Goal: Task Accomplishment & Management: Complete application form

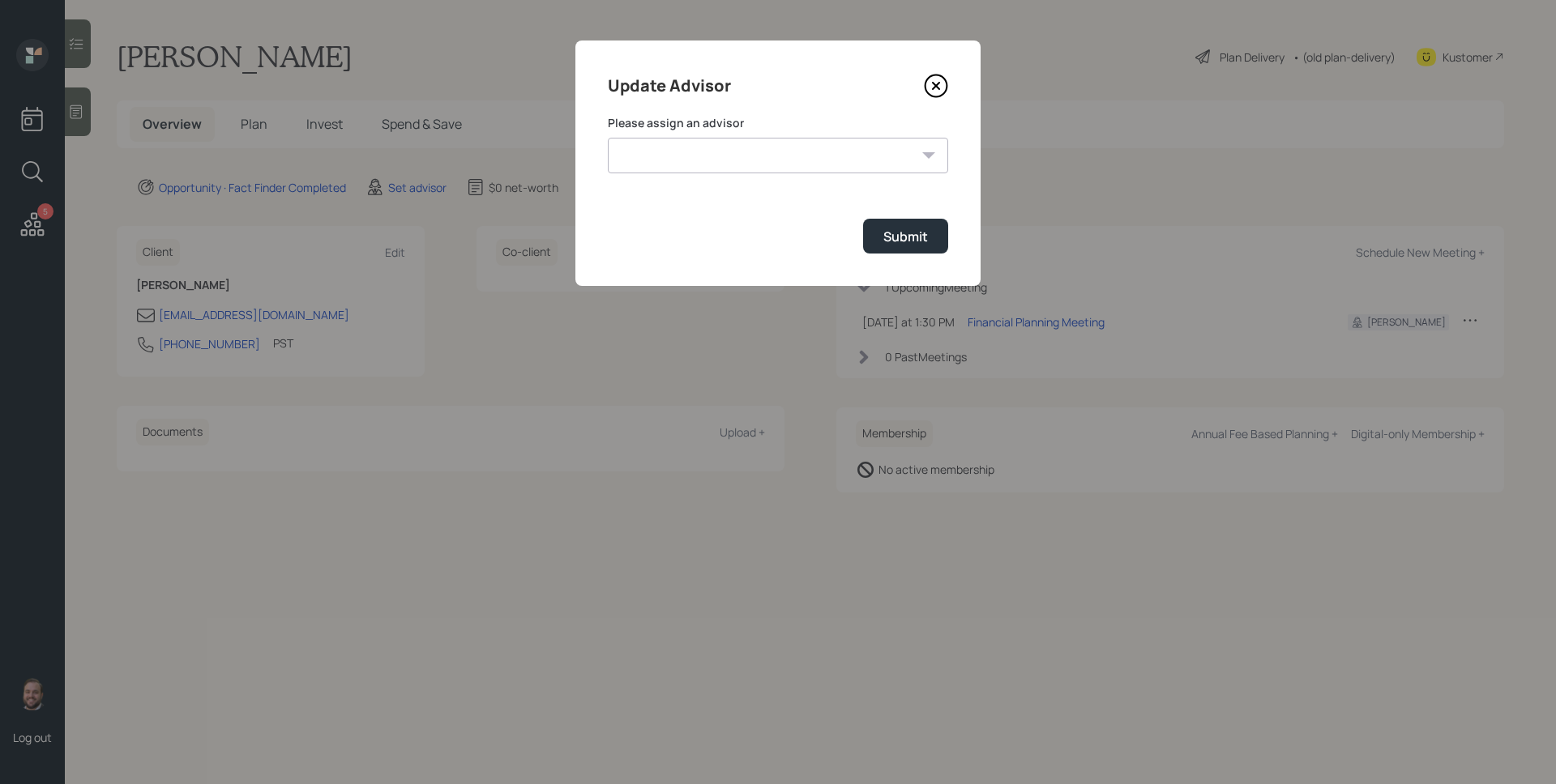
select select "d946c976-65aa-4529-ac9d-02c4f1114fc0"
click at [608, 138] on select "[PERSON_NAME] [PERSON_NAME] [PERSON_NAME] [PERSON_NAME] End [PERSON_NAME] [PERS…" at bounding box center [777, 156] width 340 height 35
click at [916, 253] on button "Submit" at bounding box center [906, 236] width 85 height 35
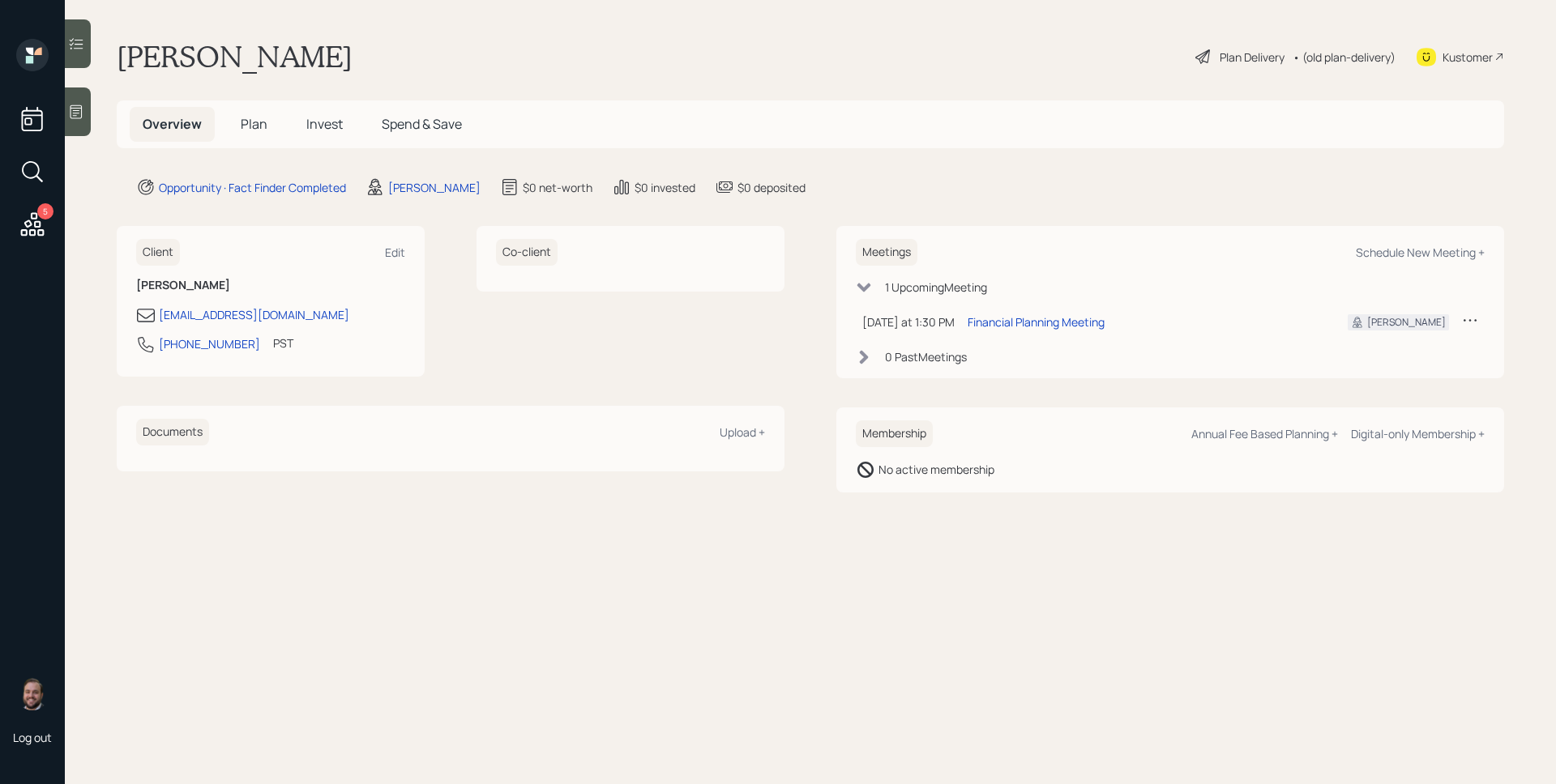
click at [78, 124] on div at bounding box center [78, 111] width 26 height 48
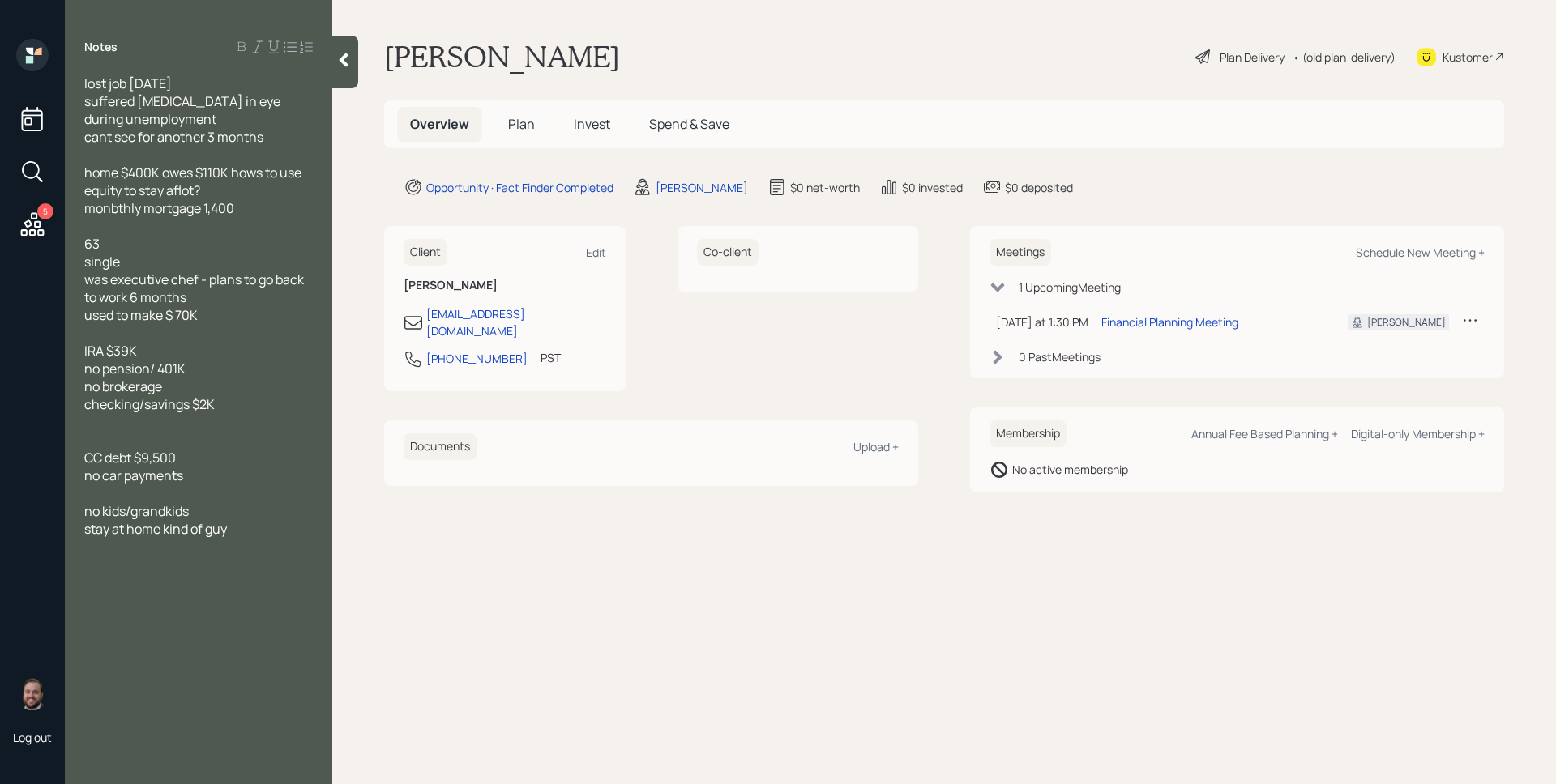
click at [119, 210] on span "home $400K owes $110K hows to use equity to stay aflot? monbthly mortgage 1,400" at bounding box center [194, 191] width 220 height 54
click at [189, 196] on span "home $400K owes $110K hows to use equity to stay aflot? monthly mortgage 1,400" at bounding box center [194, 191] width 220 height 54
click at [530, 118] on span "Plan" at bounding box center [521, 123] width 27 height 18
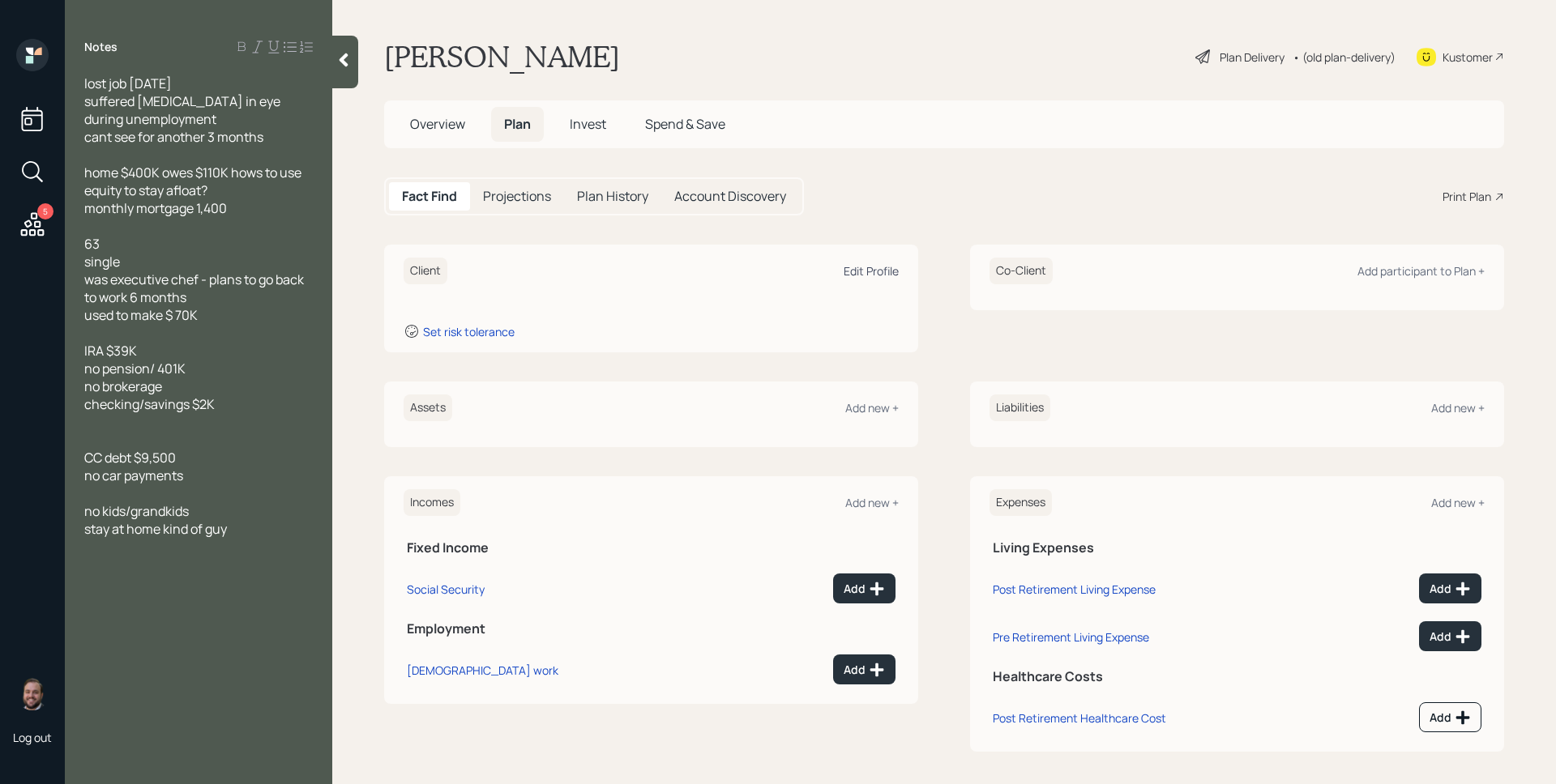
click at [883, 268] on div "Edit Profile" at bounding box center [871, 270] width 55 height 16
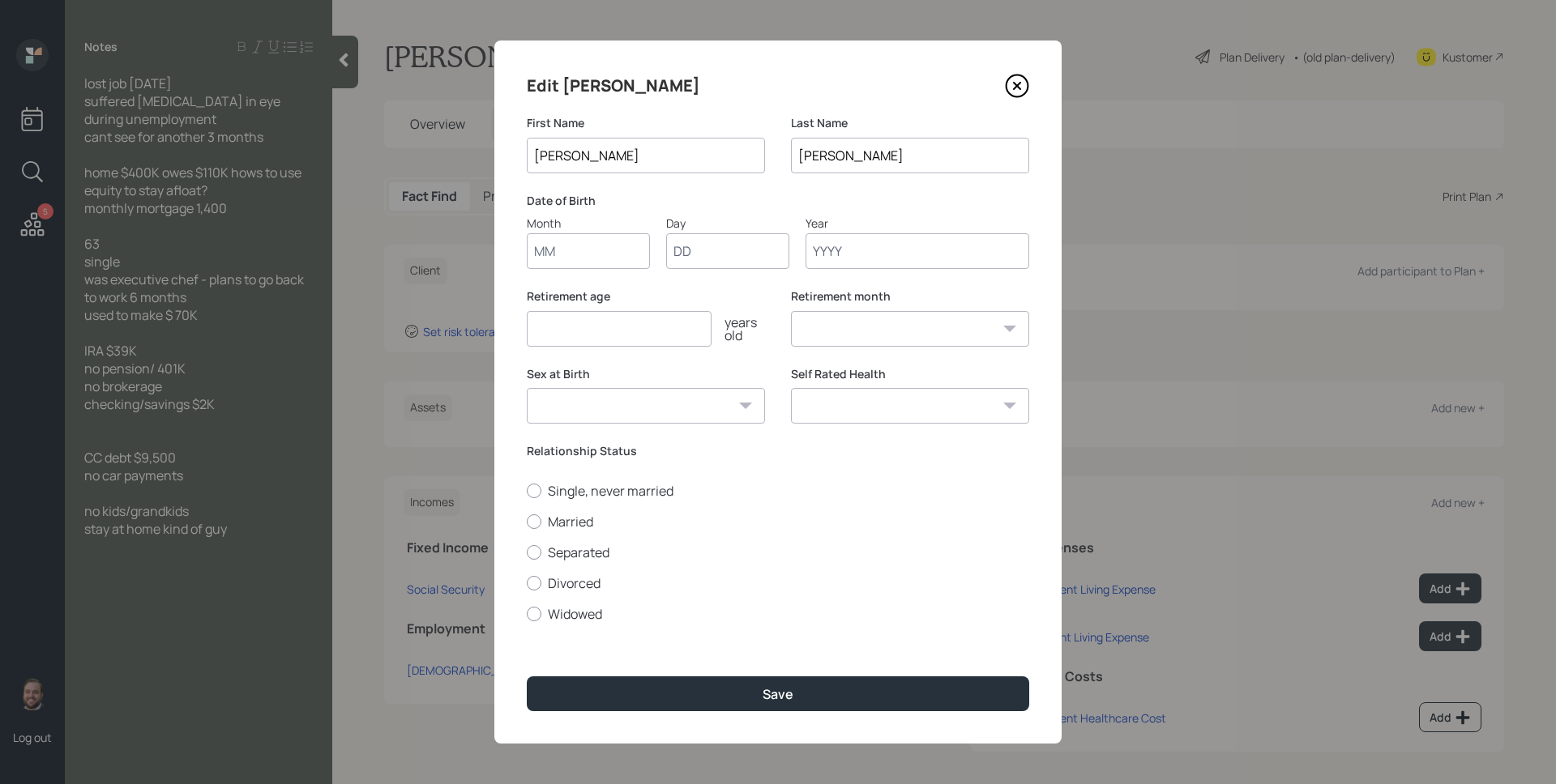
click at [565, 262] on input "Month" at bounding box center [588, 251] width 123 height 35
type input "01"
type input "1962"
select select "1"
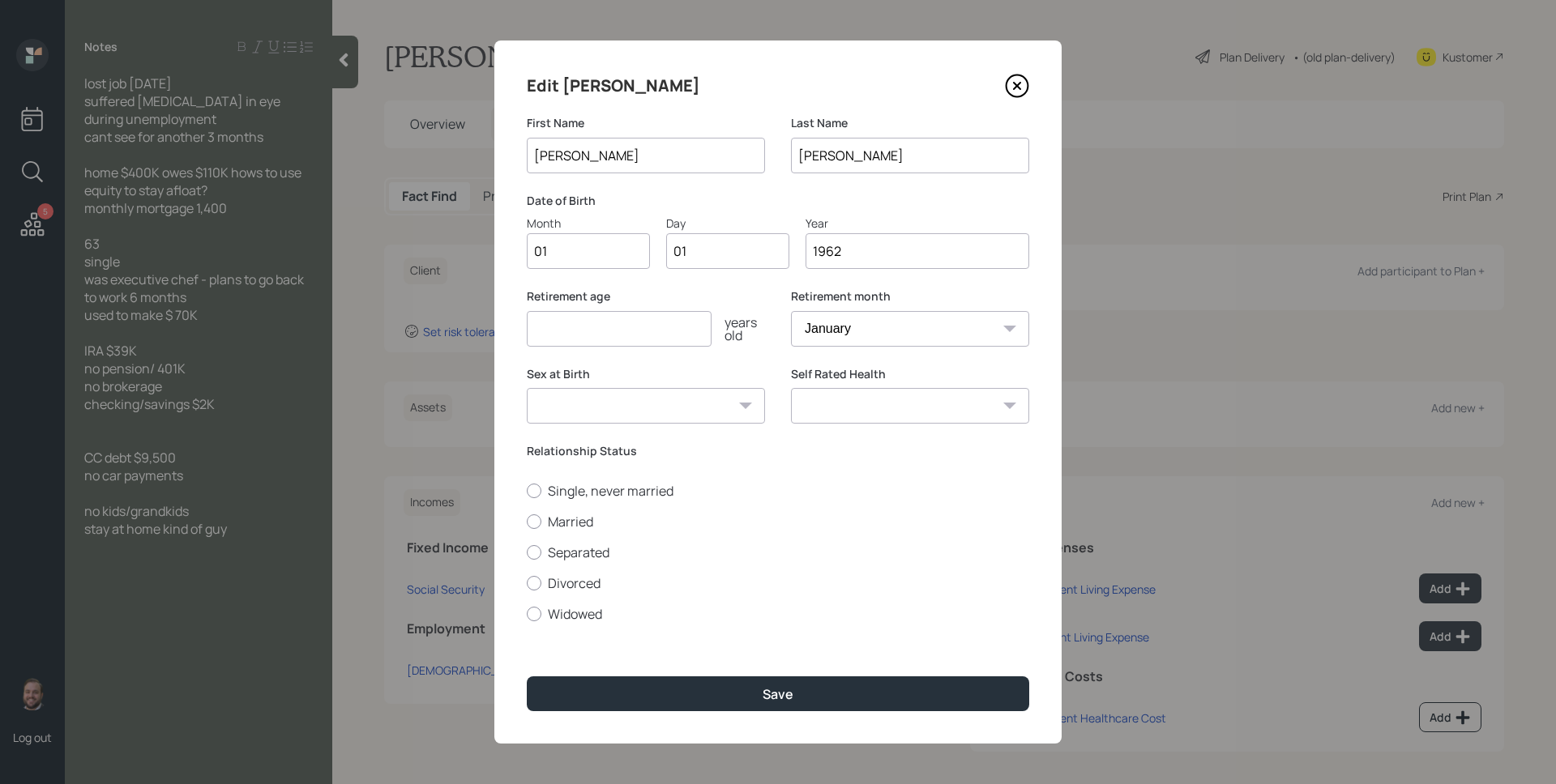
type input "1962"
click at [598, 327] on input "number" at bounding box center [619, 329] width 184 height 35
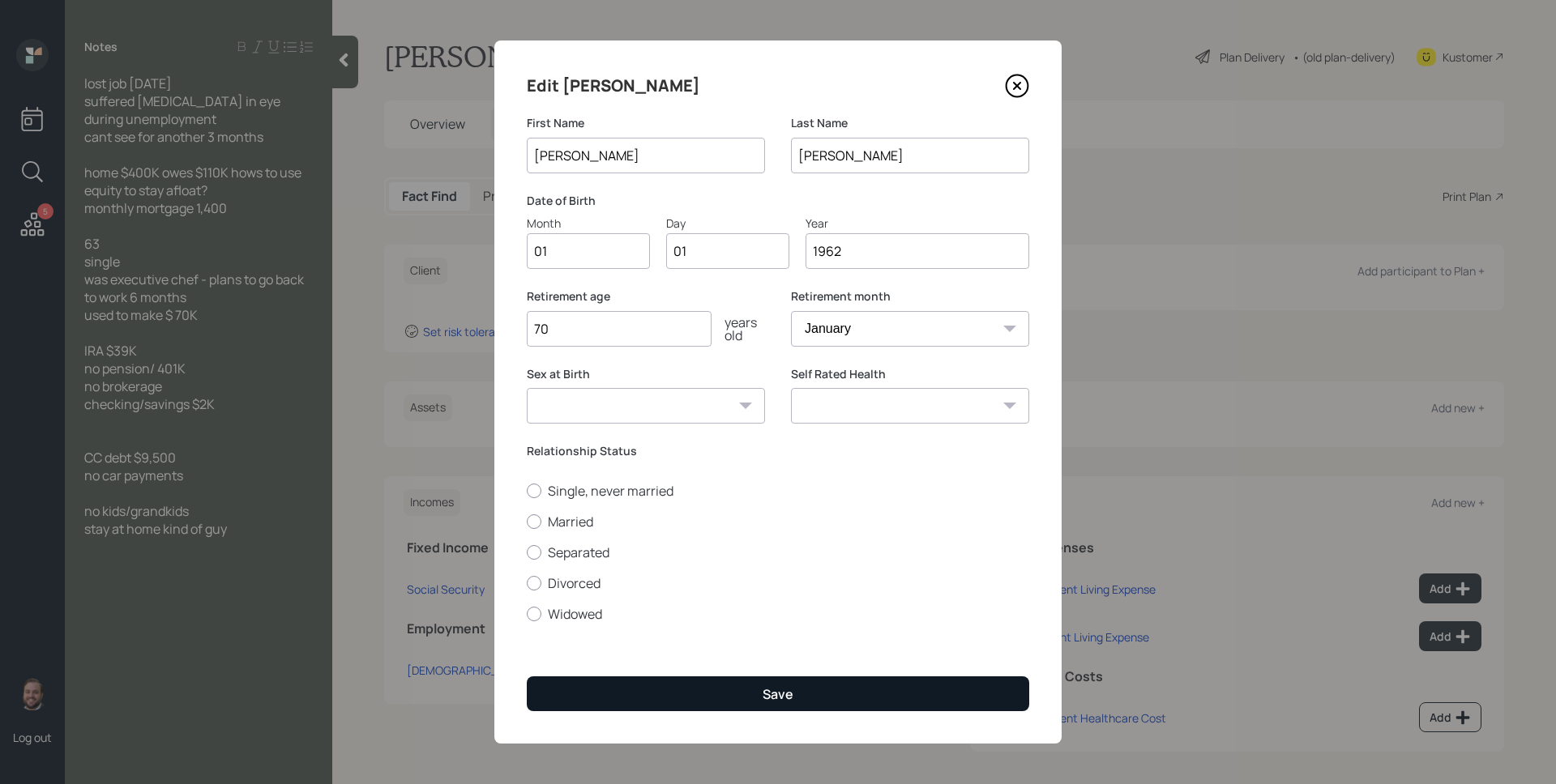
type input "70"
click at [715, 690] on button "Save" at bounding box center [778, 694] width 502 height 35
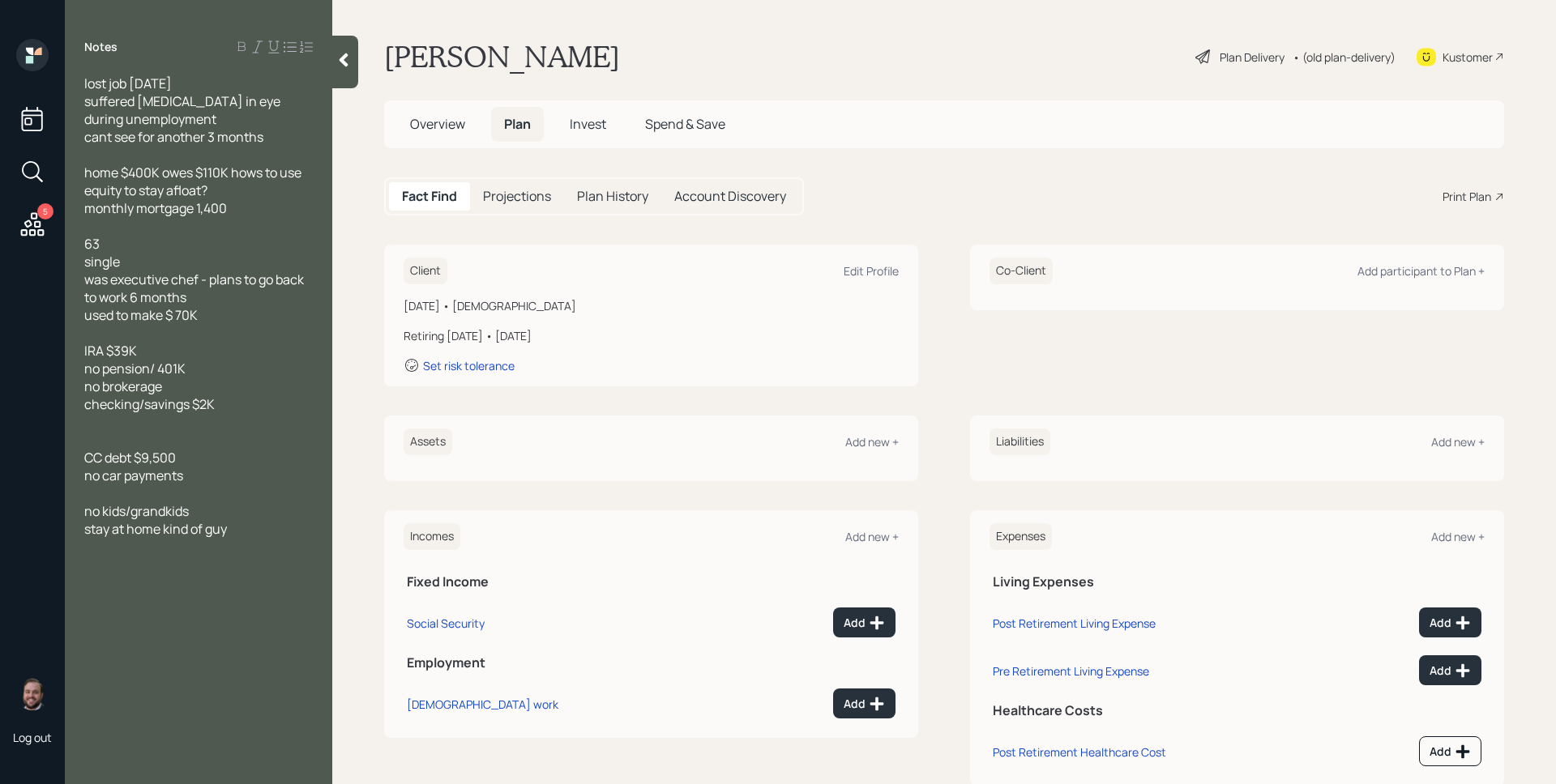
click at [867, 450] on div "Assets Add new +" at bounding box center [651, 442] width 496 height 27
click at [872, 270] on div "Edit Profile" at bounding box center [871, 270] width 55 height 16
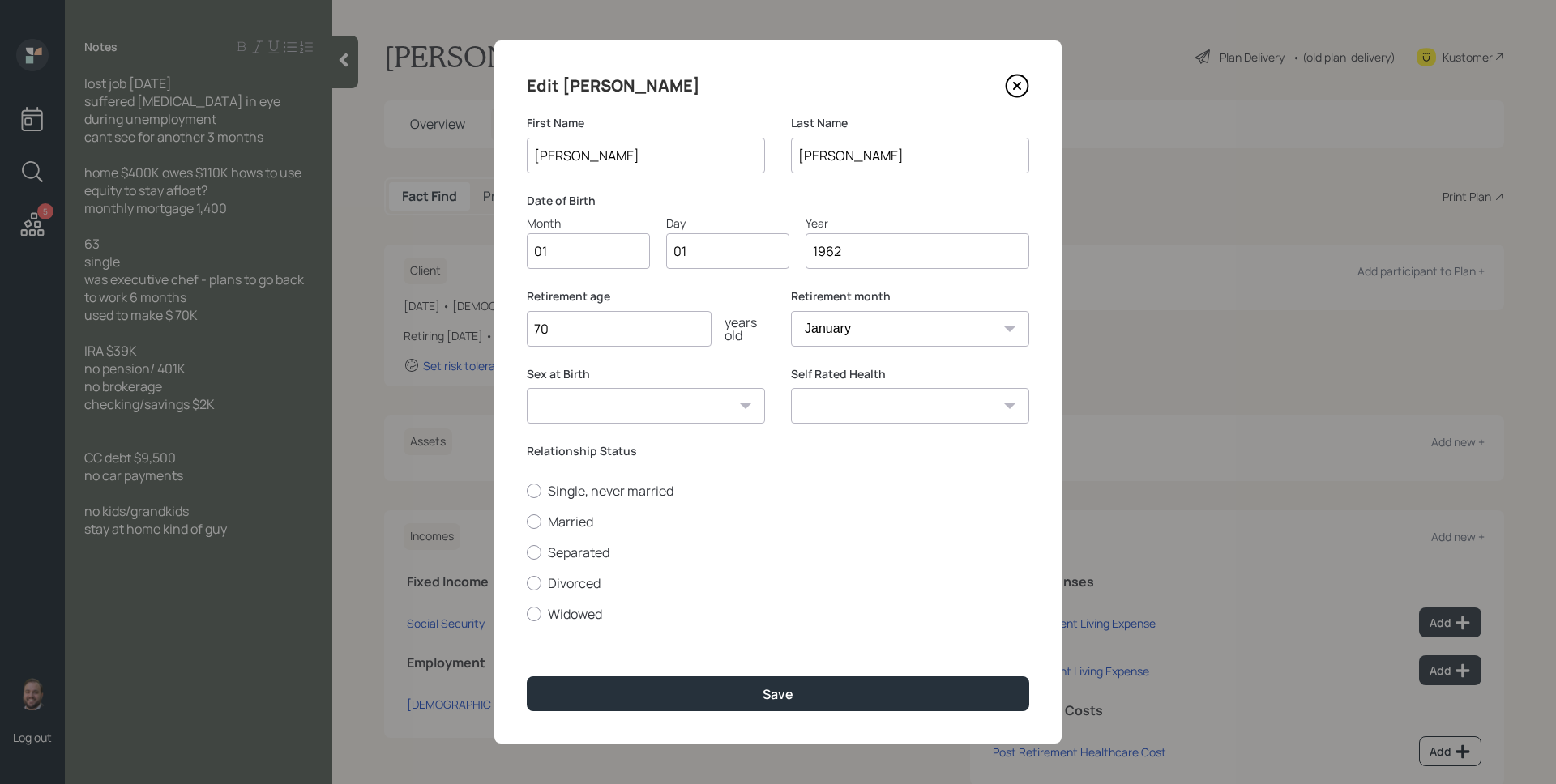
click at [586, 330] on input "70" at bounding box center [619, 329] width 184 height 35
click at [584, 331] on input "70" at bounding box center [619, 329] width 184 height 35
type input "7"
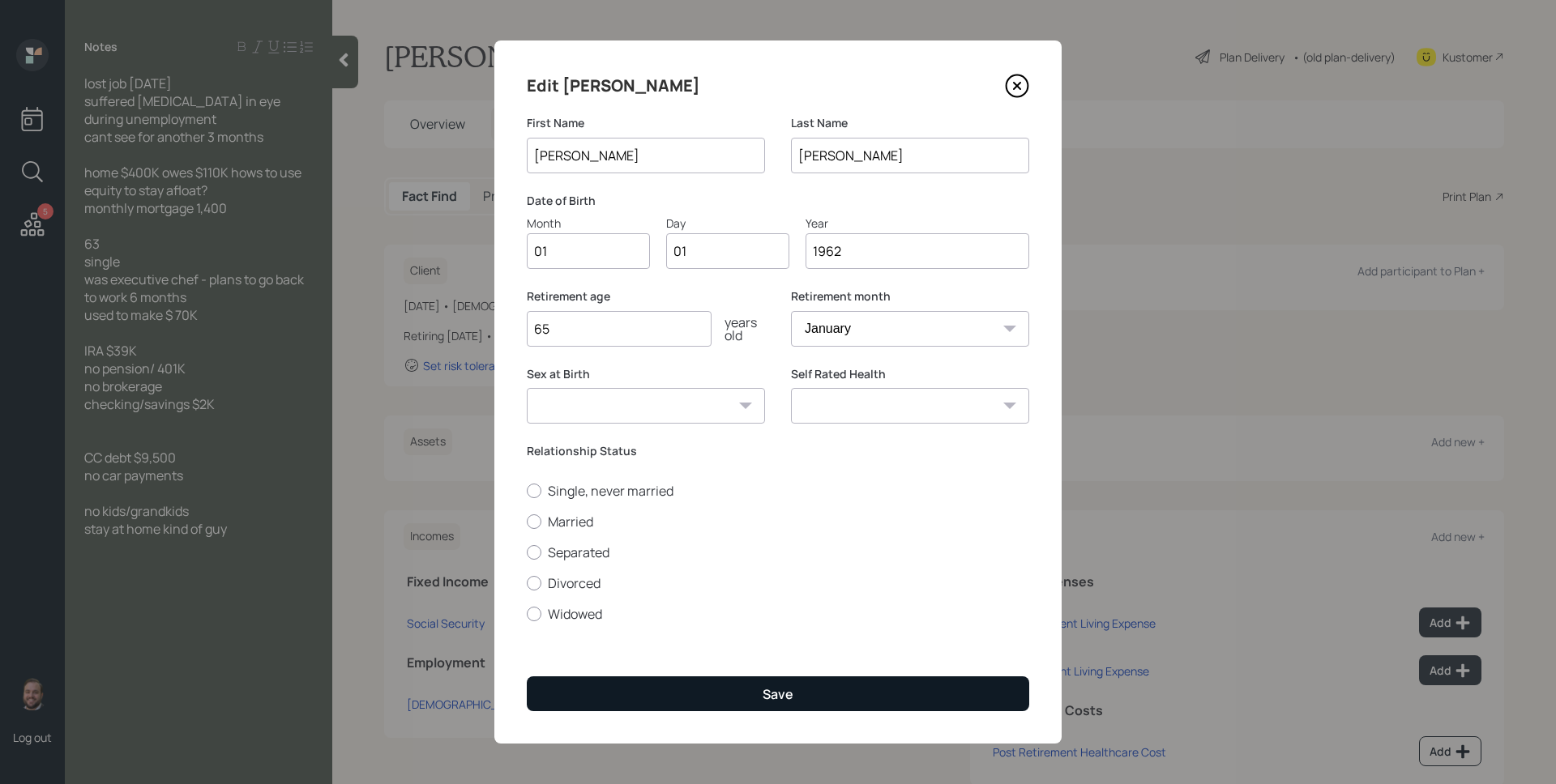
type input "65"
click at [752, 701] on button "Save" at bounding box center [778, 694] width 502 height 35
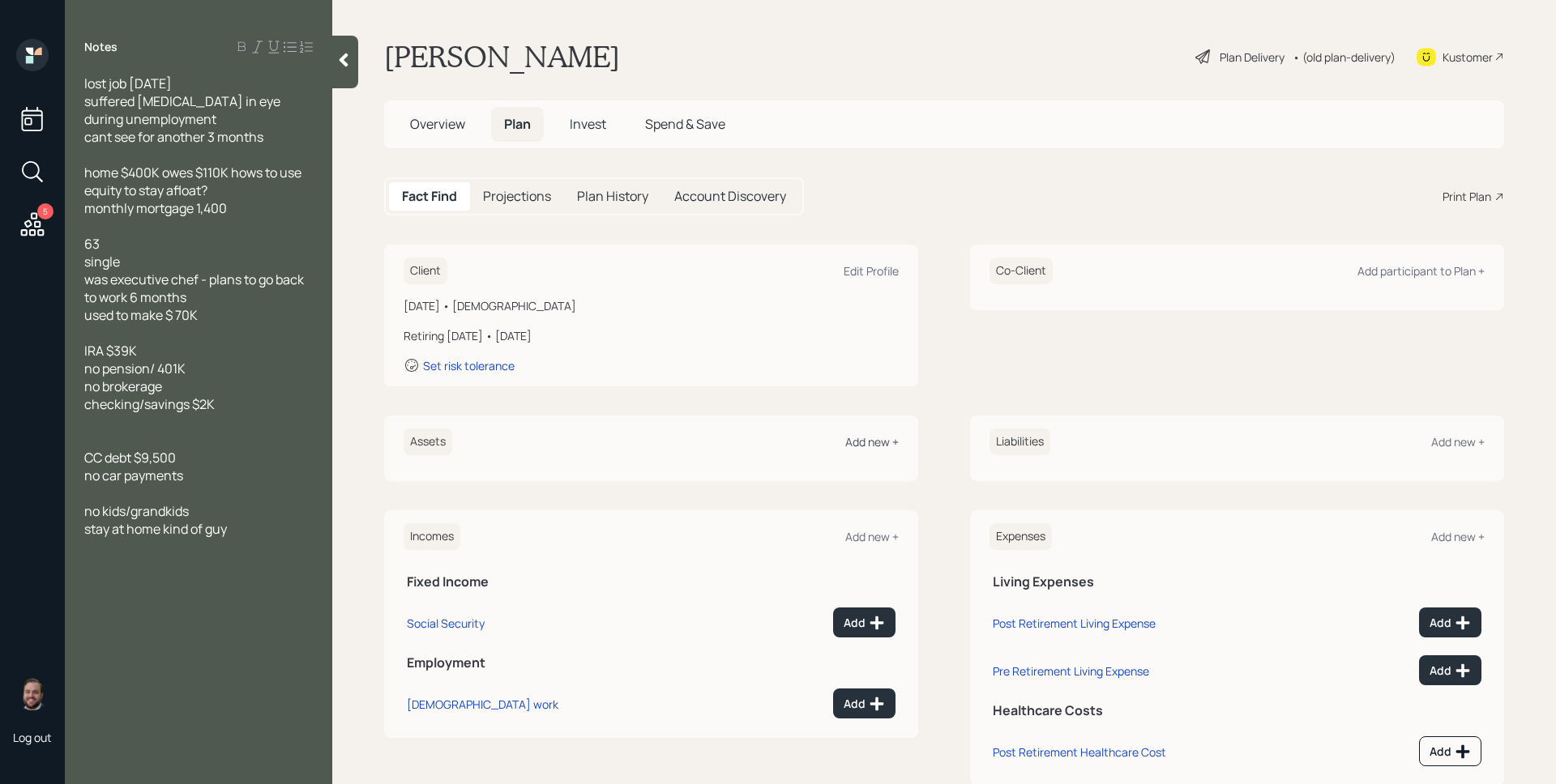
click at [878, 442] on div "Add new +" at bounding box center [872, 442] width 54 height 16
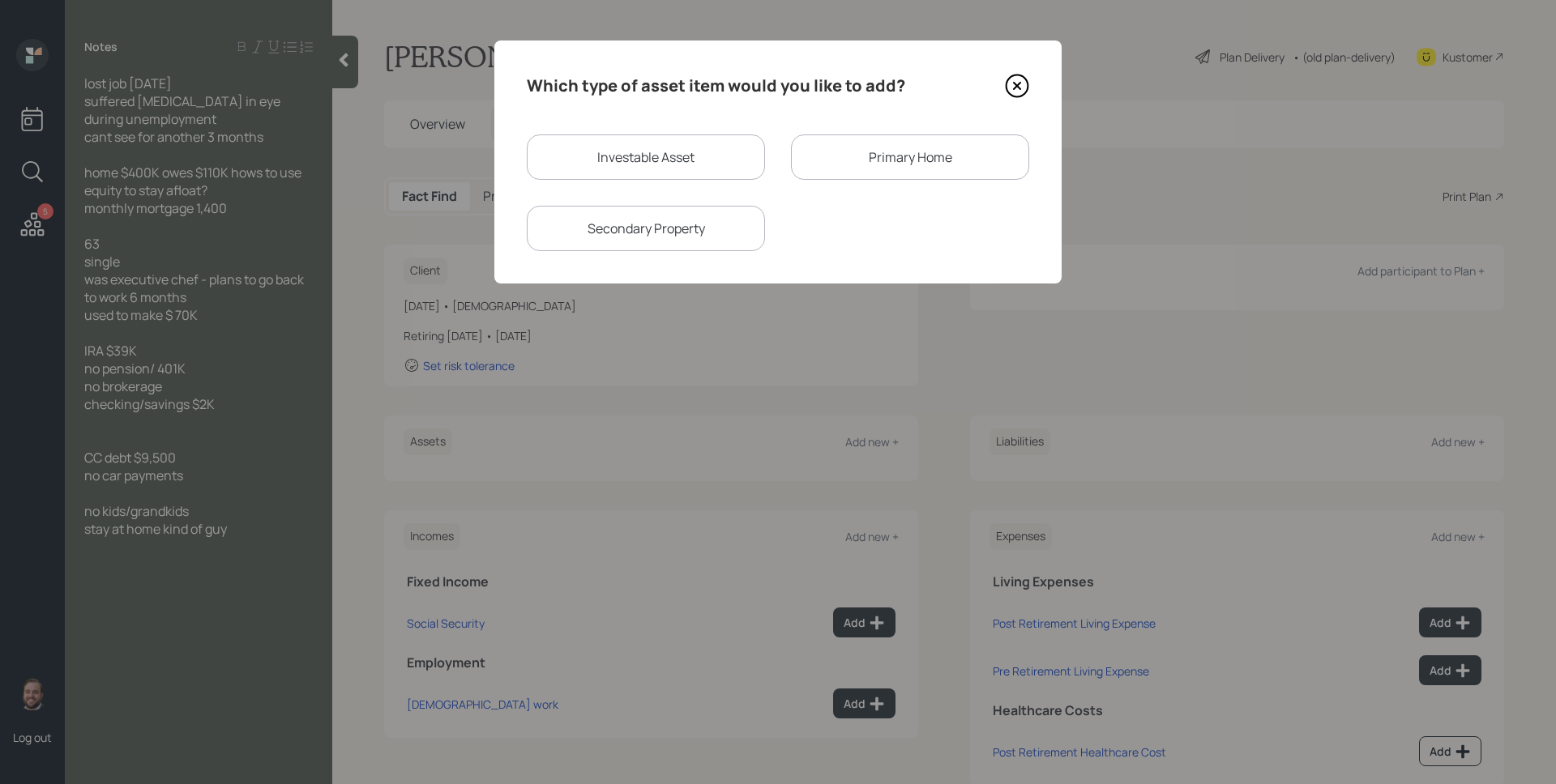
click at [587, 134] on div "Investable Asset" at bounding box center [646, 156] width 238 height 45
select select "taxable"
select select "balanced"
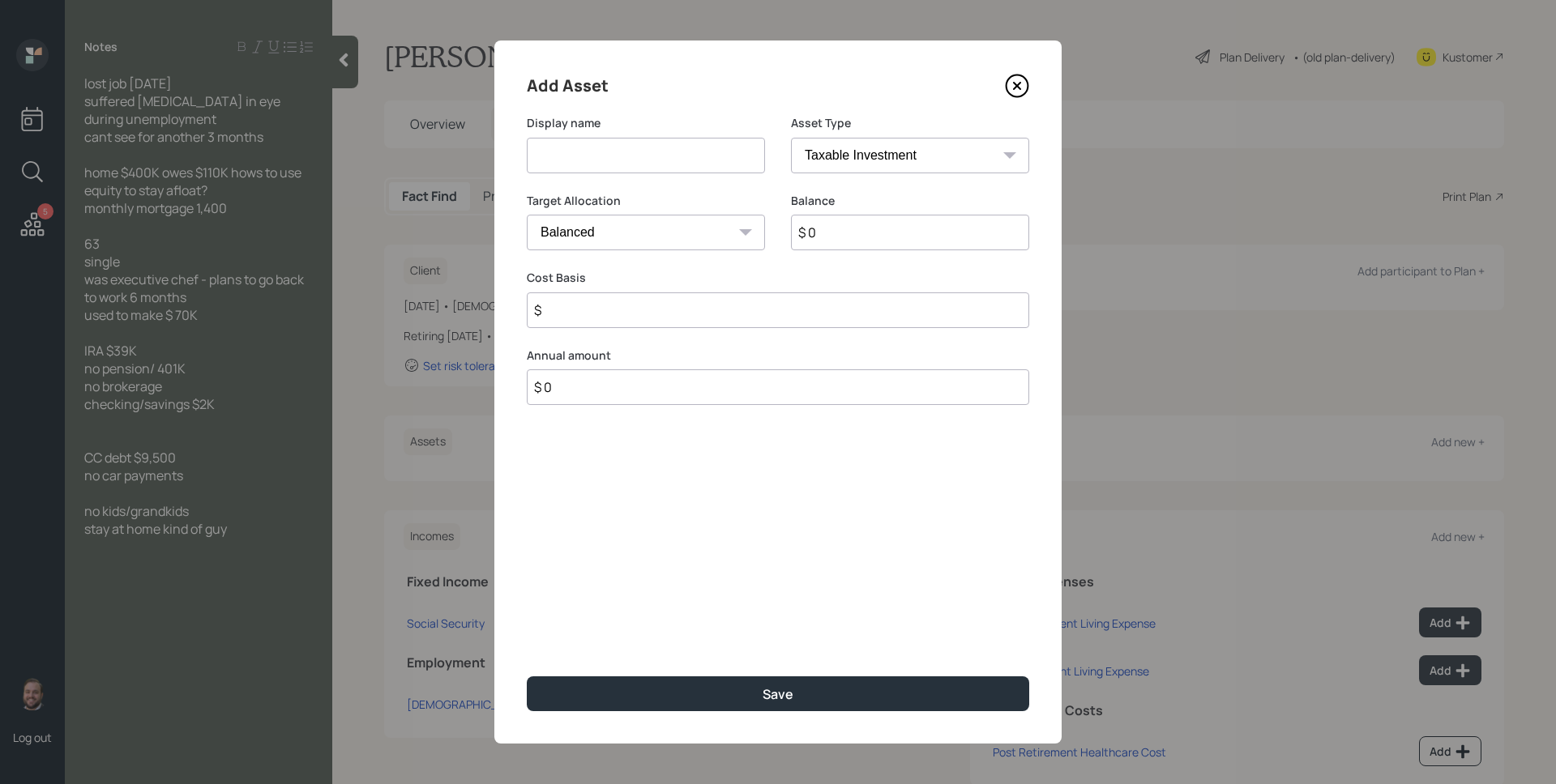
click at [614, 156] on input at bounding box center [646, 156] width 238 height 35
type input "IRA"
click at [879, 154] on select "SEP [PERSON_NAME] IRA 401(k) [PERSON_NAME] 401(k) 403(b) [PERSON_NAME] 403(b) 4…" at bounding box center [910, 156] width 238 height 35
select select "ira"
click at [791, 138] on select "SEP [PERSON_NAME] IRA 401(k) [PERSON_NAME] 401(k) 403(b) [PERSON_NAME] 403(b) 4…" at bounding box center [910, 156] width 238 height 35
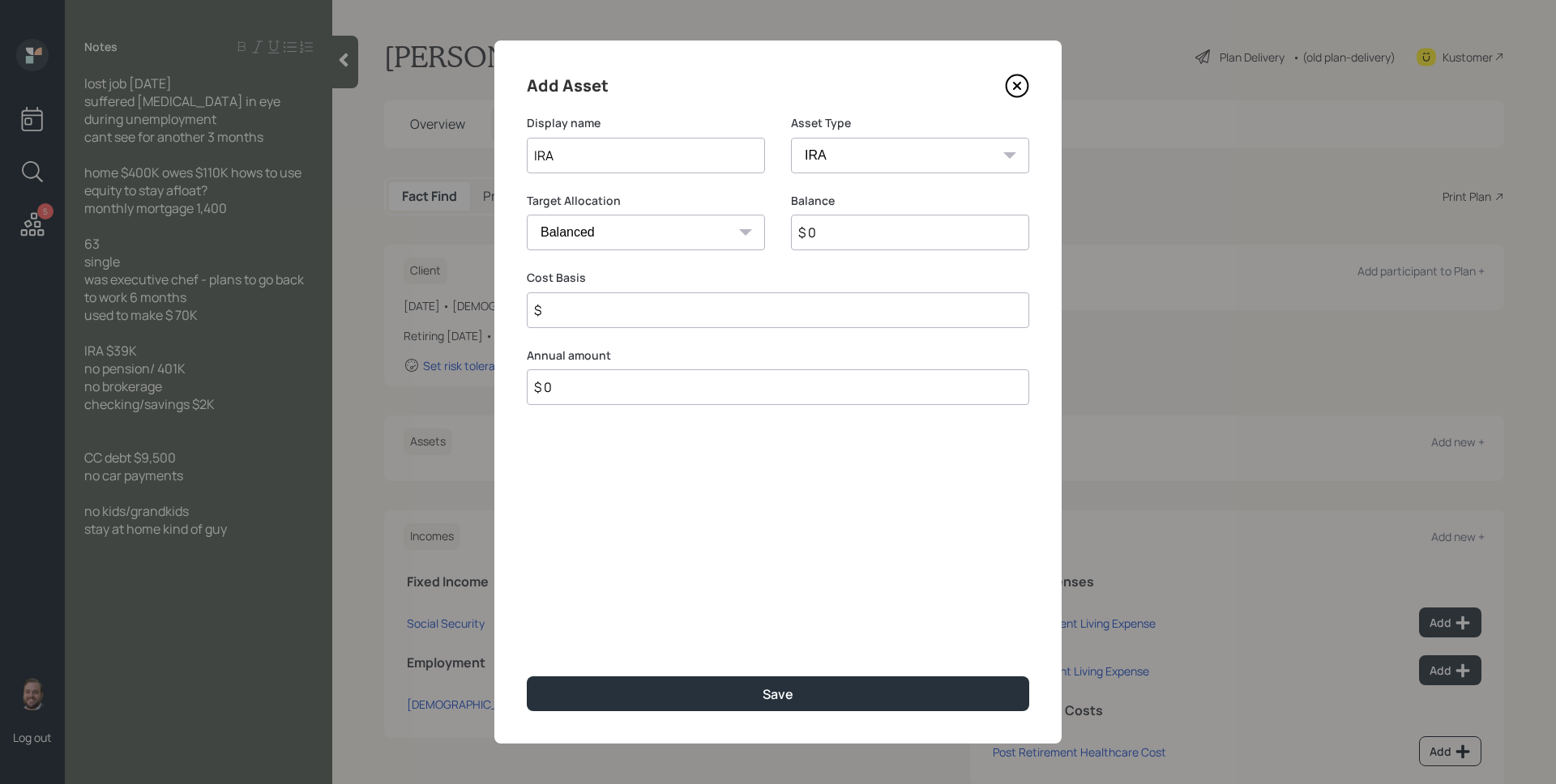
type input "$"
click at [848, 242] on input "$ 0" at bounding box center [910, 232] width 238 height 35
type input "$ 39,000"
type input "$ 0"
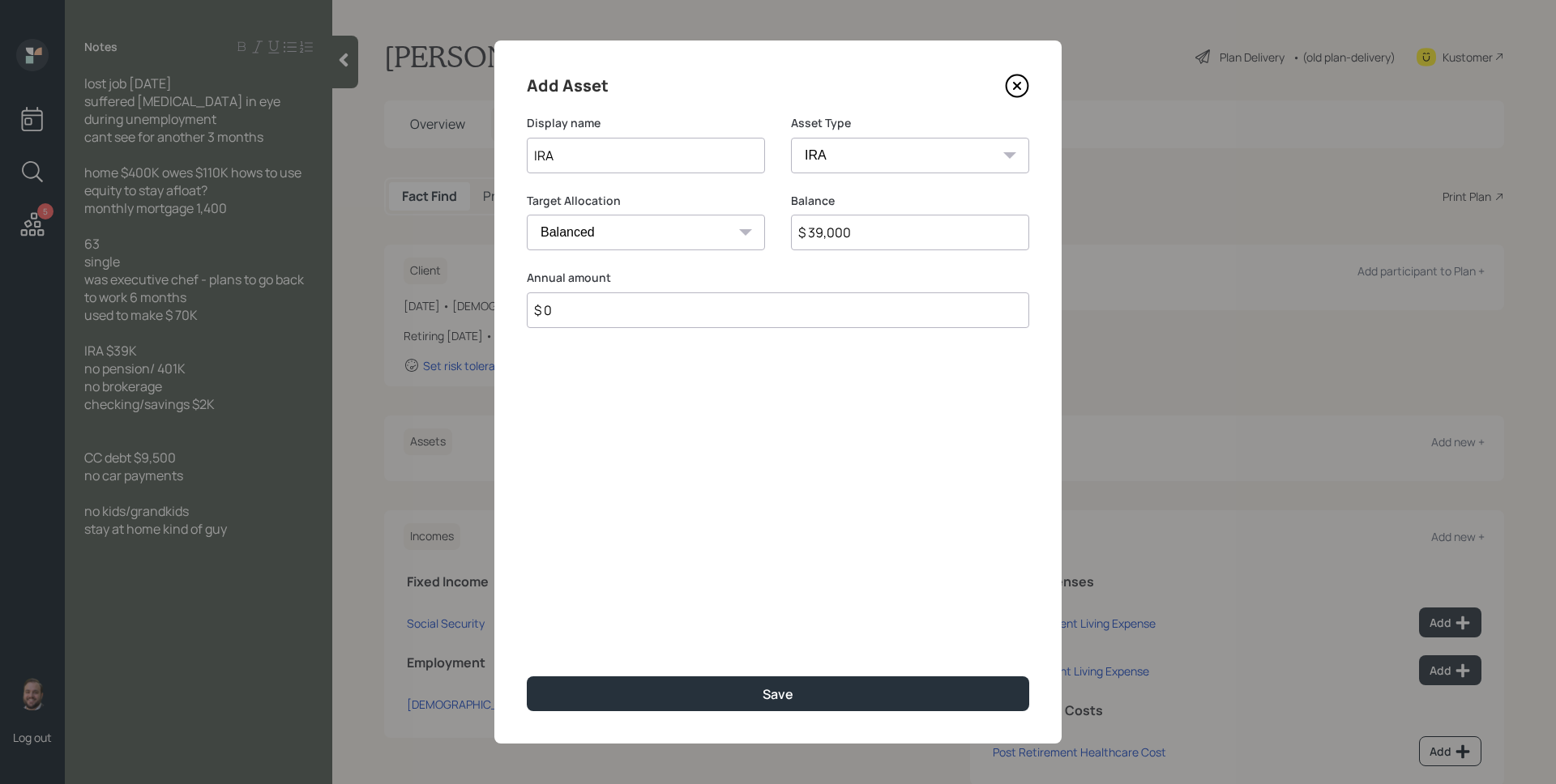
click at [527, 677] on button "Save" at bounding box center [778, 694] width 502 height 35
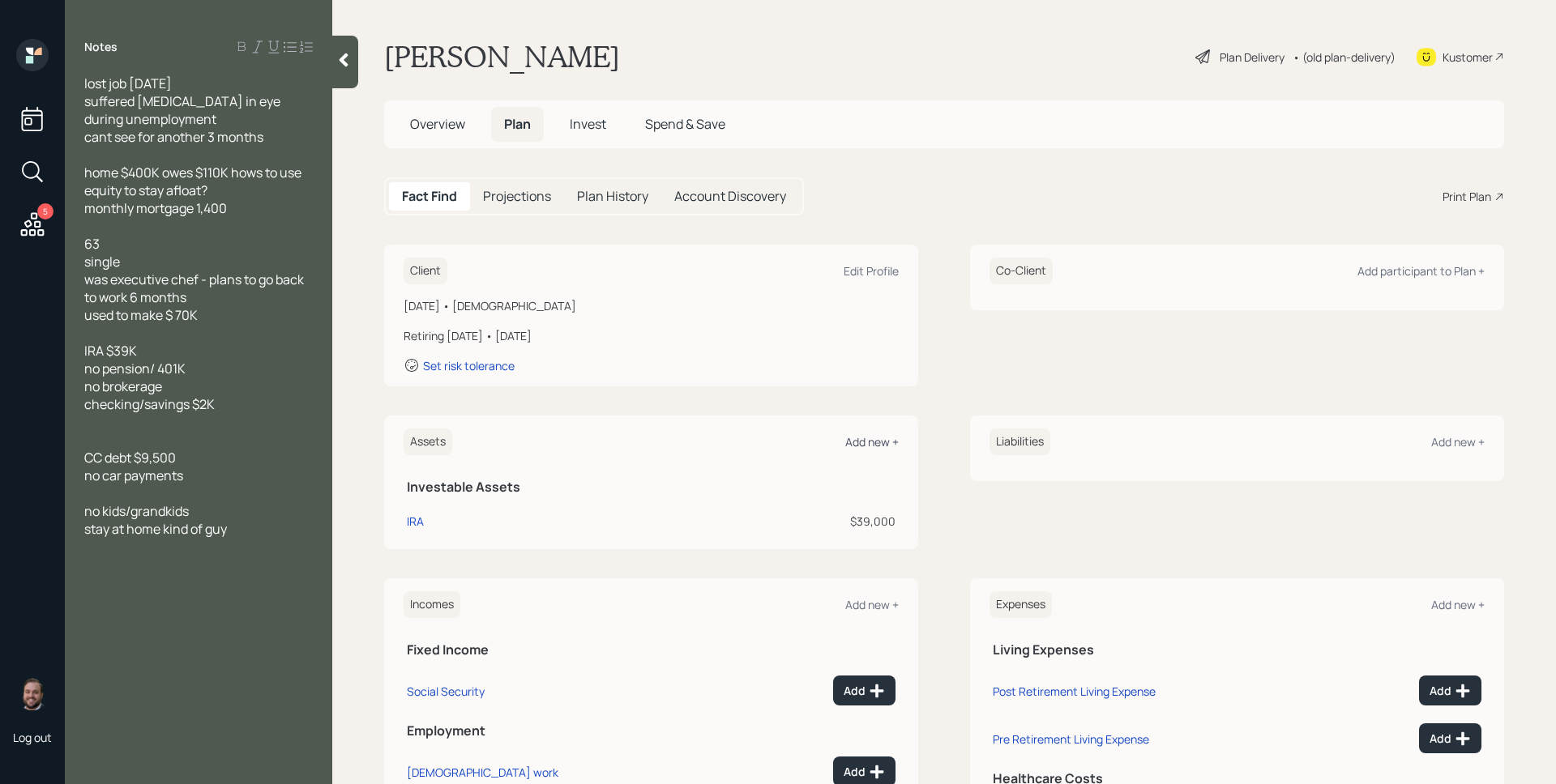
click at [876, 441] on div "Add new +" at bounding box center [872, 442] width 54 height 16
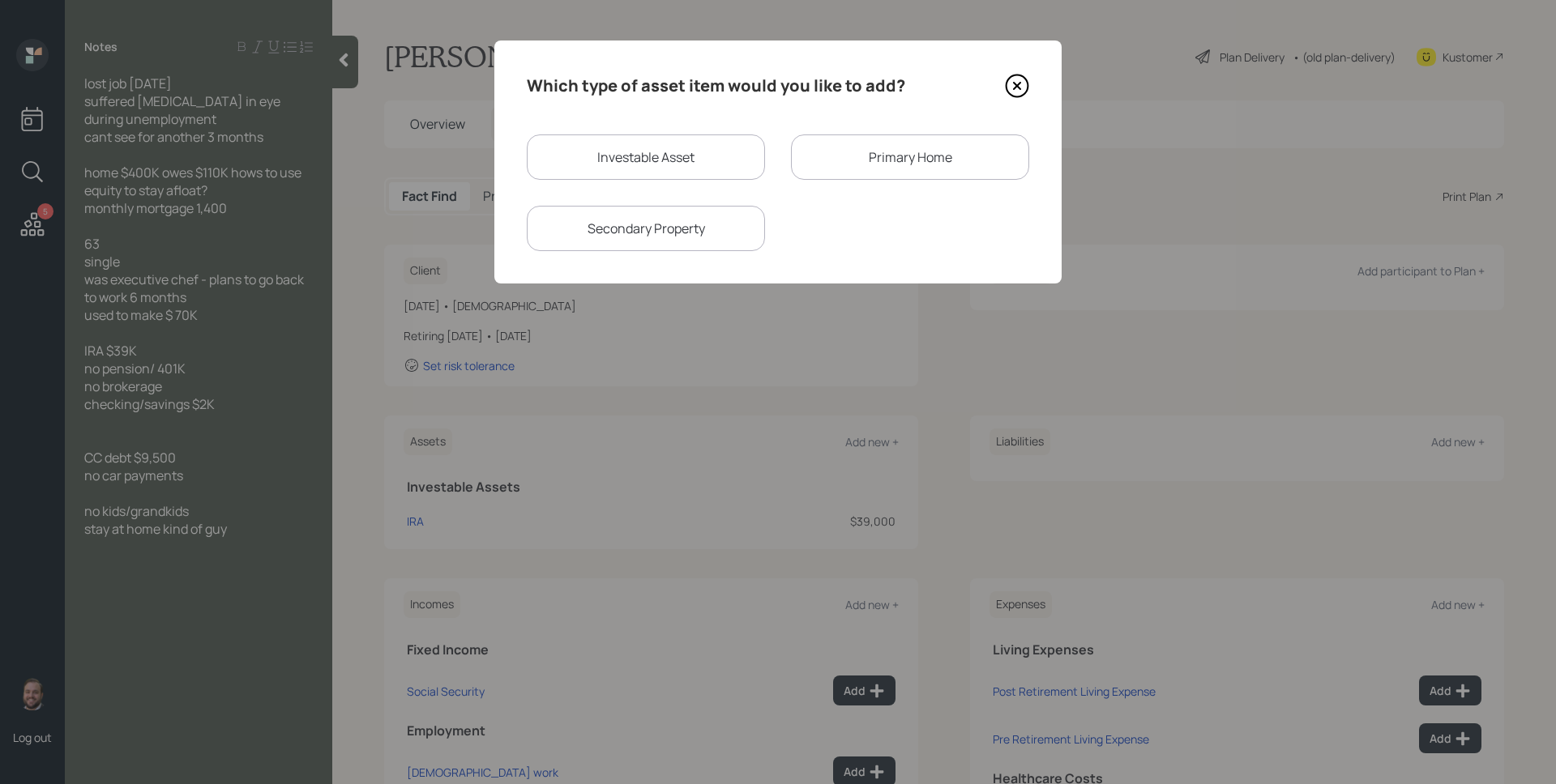
click at [882, 141] on div "Primary Home" at bounding box center [910, 156] width 238 height 45
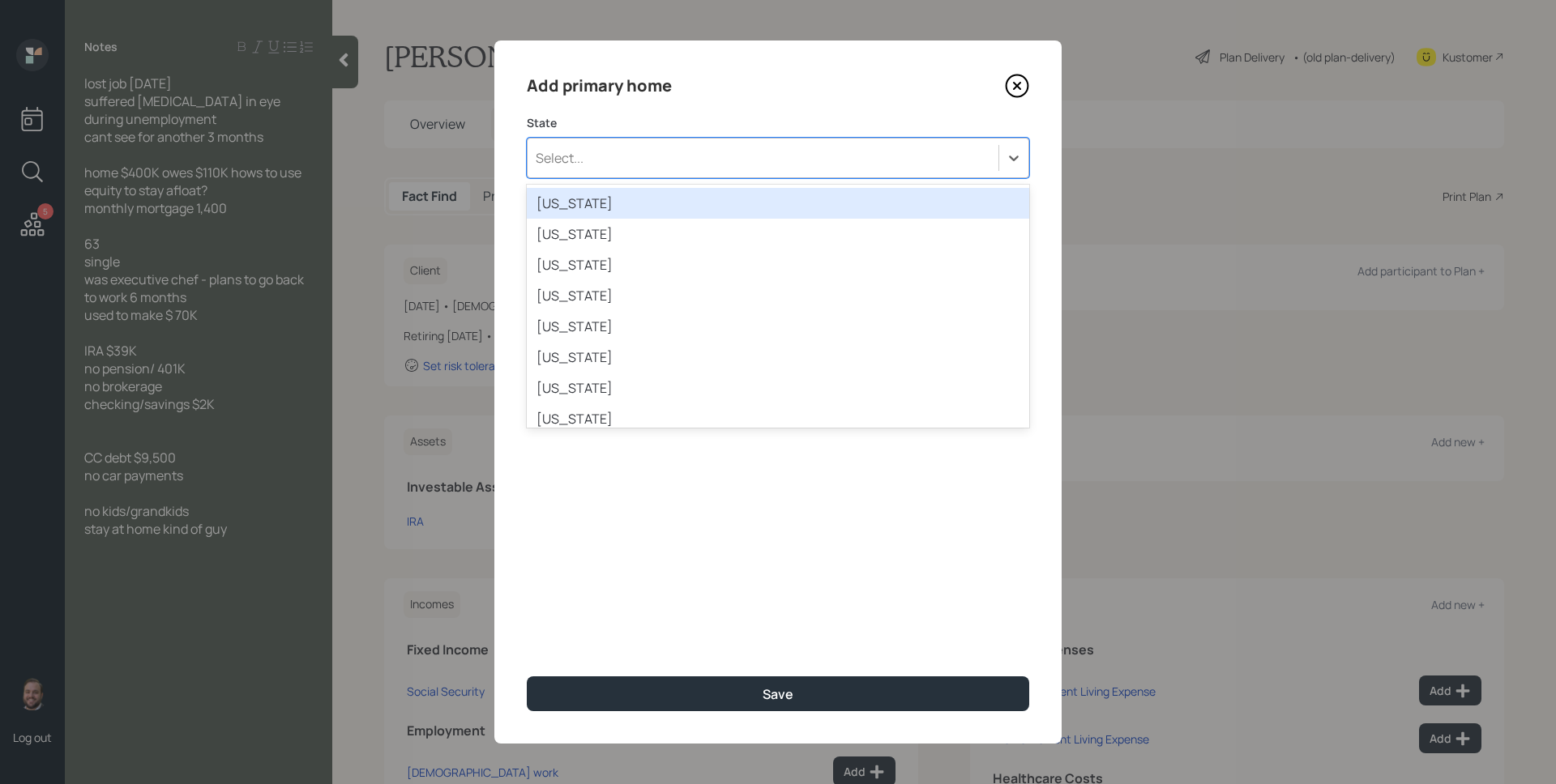
click at [779, 149] on div "Select..." at bounding box center [763, 158] width 471 height 28
type input "was"
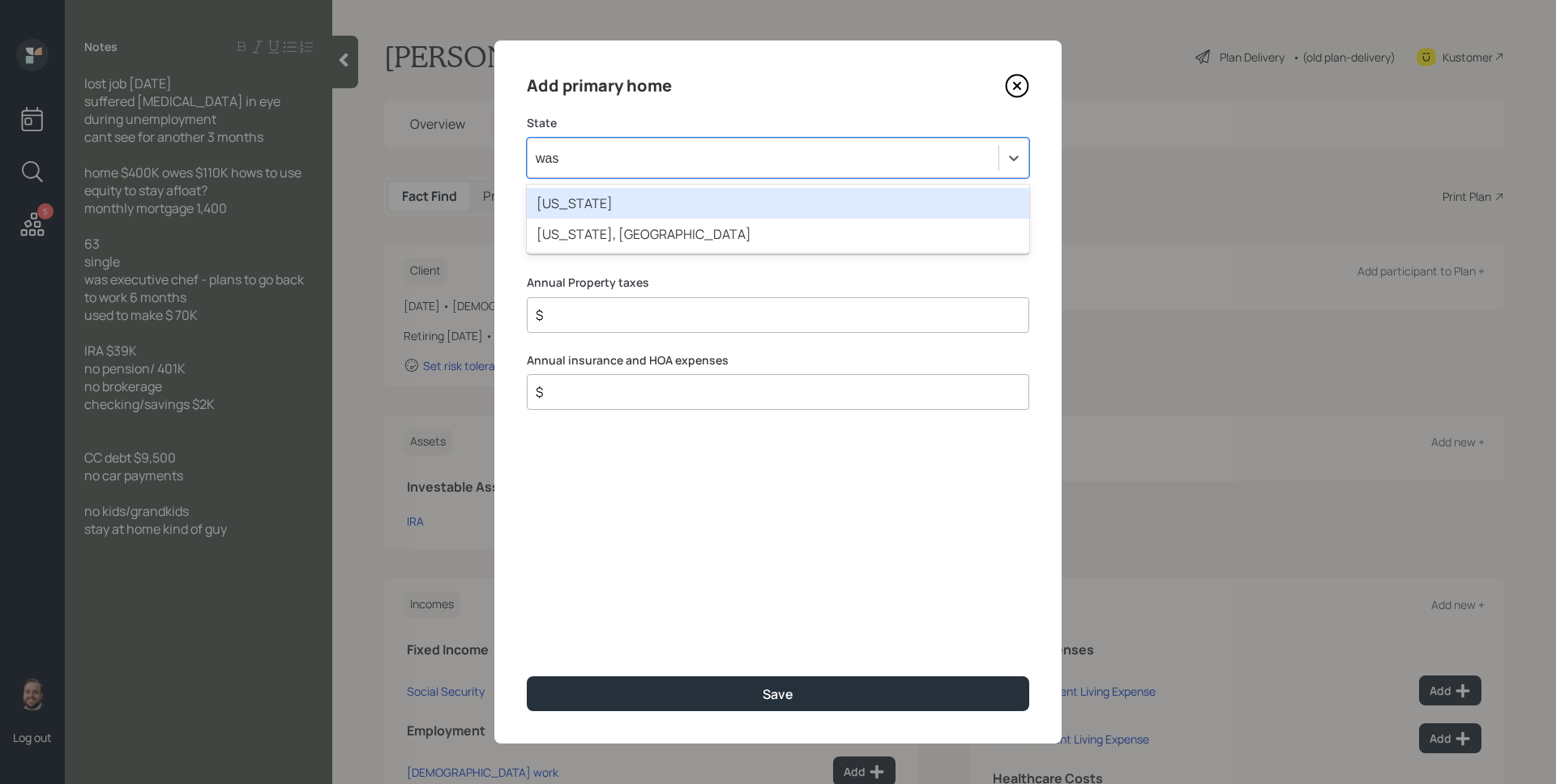
click at [722, 204] on div "[US_STATE]" at bounding box center [778, 203] width 502 height 31
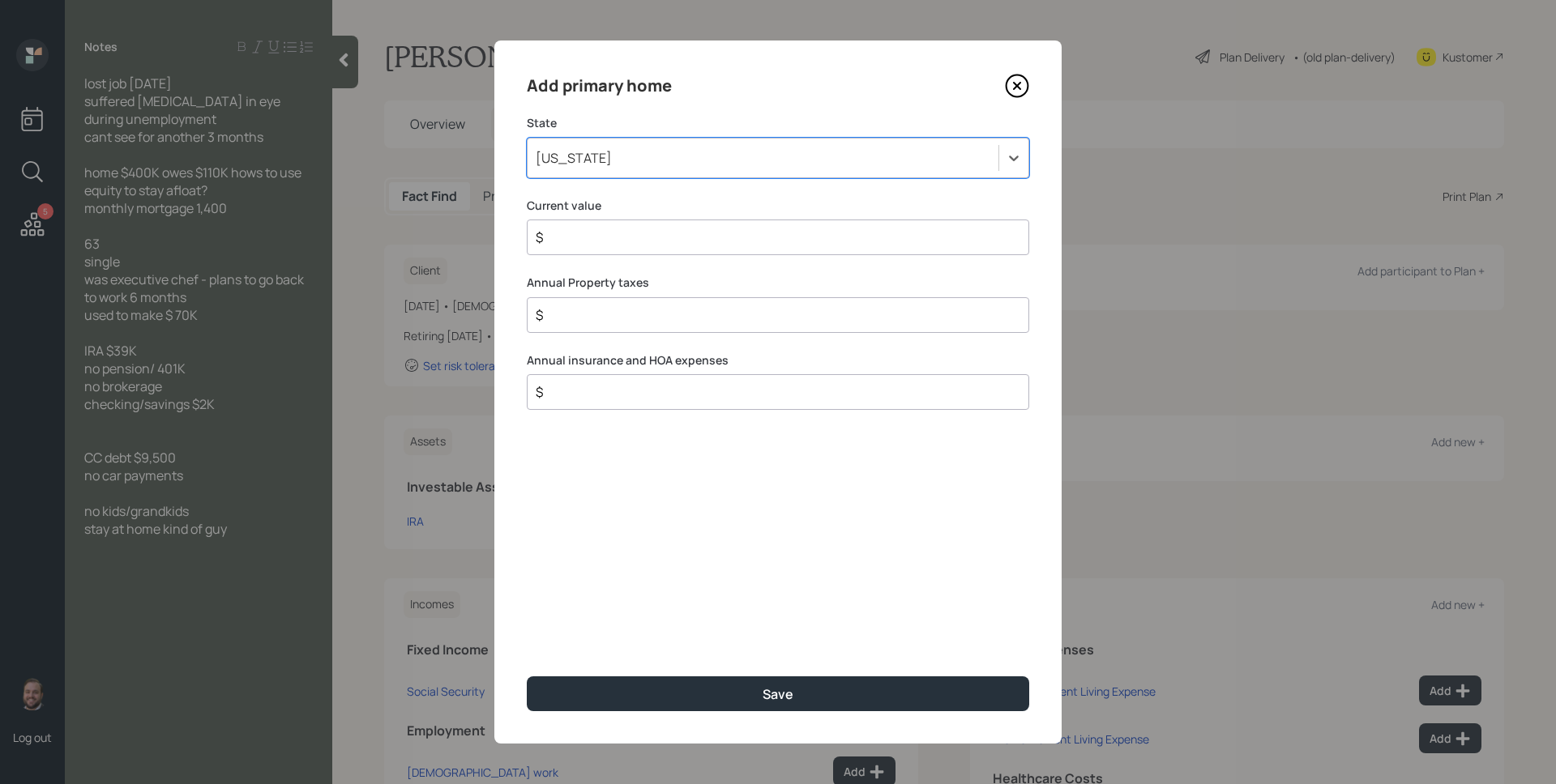
click at [675, 245] on input "$" at bounding box center [772, 237] width 475 height 19
type input "$ 400,000"
type input "$ 0"
click at [527, 677] on button "Save" at bounding box center [778, 694] width 502 height 35
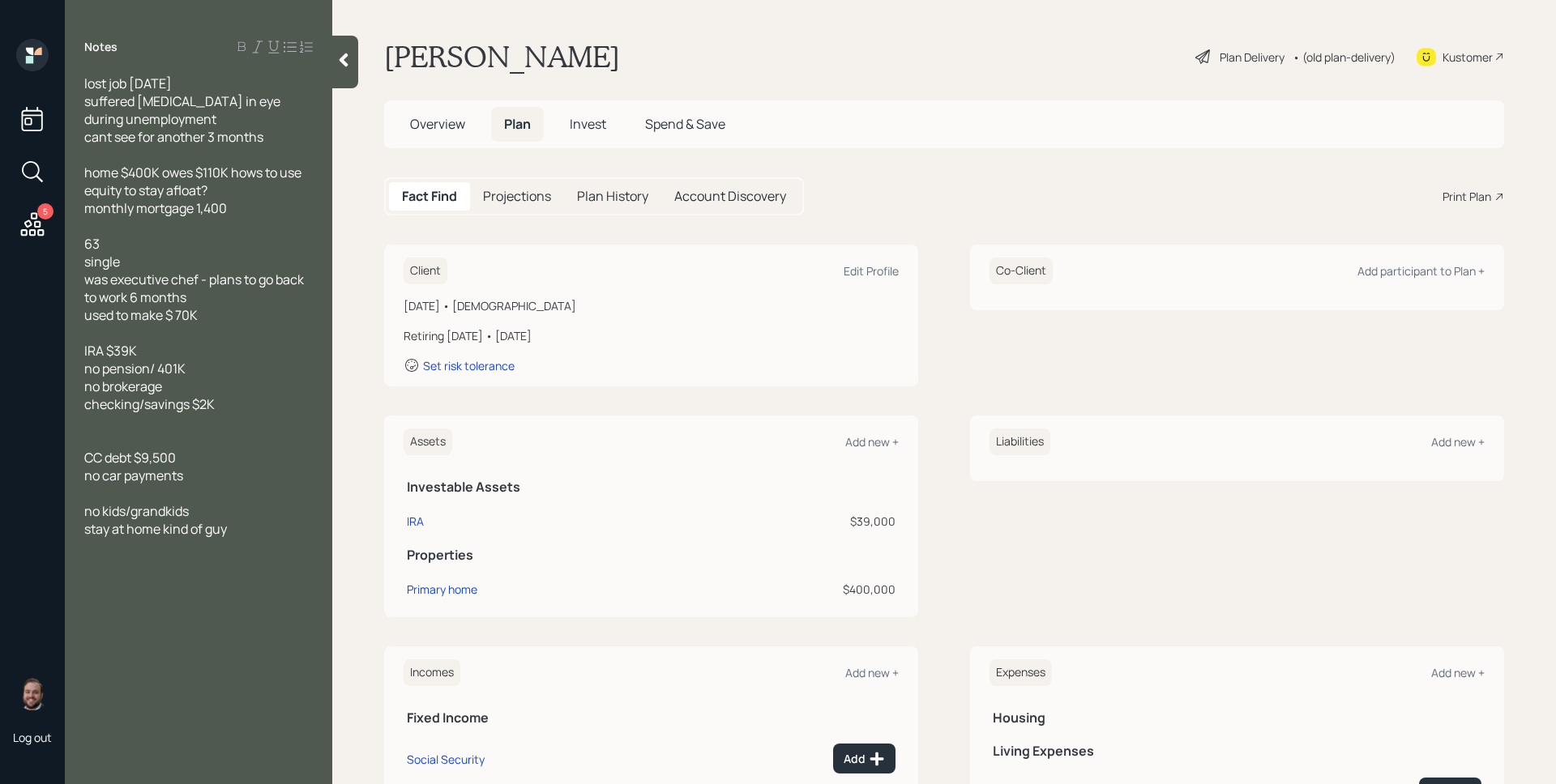
click at [1473, 447] on div "Liabilities Add new +" at bounding box center [1236, 448] width 534 height 66
drag, startPoint x: 1455, startPoint y: 443, endPoint x: 1392, endPoint y: 395, distance: 79.2
click at [1455, 443] on div "Add new +" at bounding box center [1458, 442] width 54 height 16
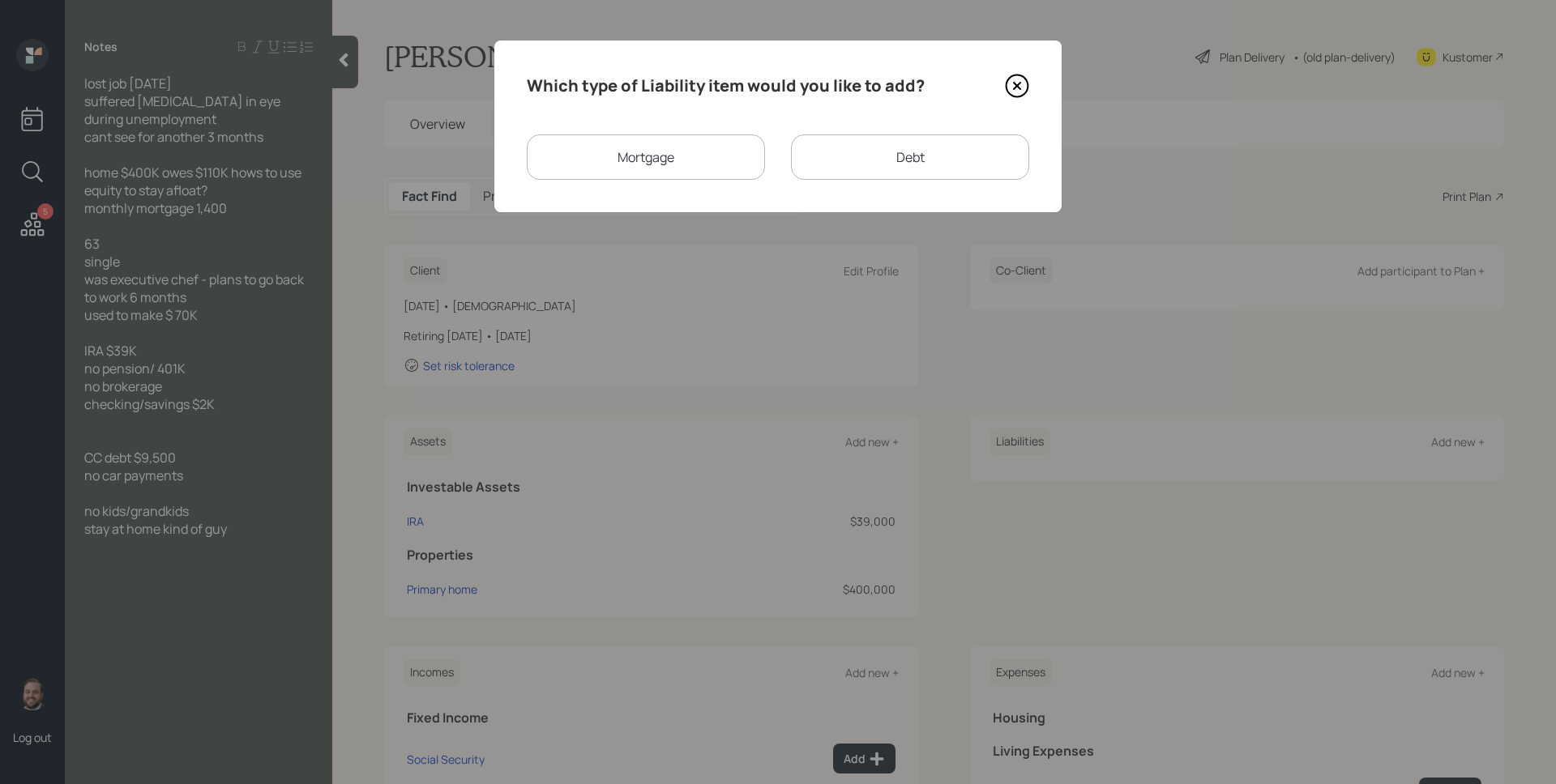
click at [673, 164] on div "Mortgage" at bounding box center [646, 156] width 238 height 45
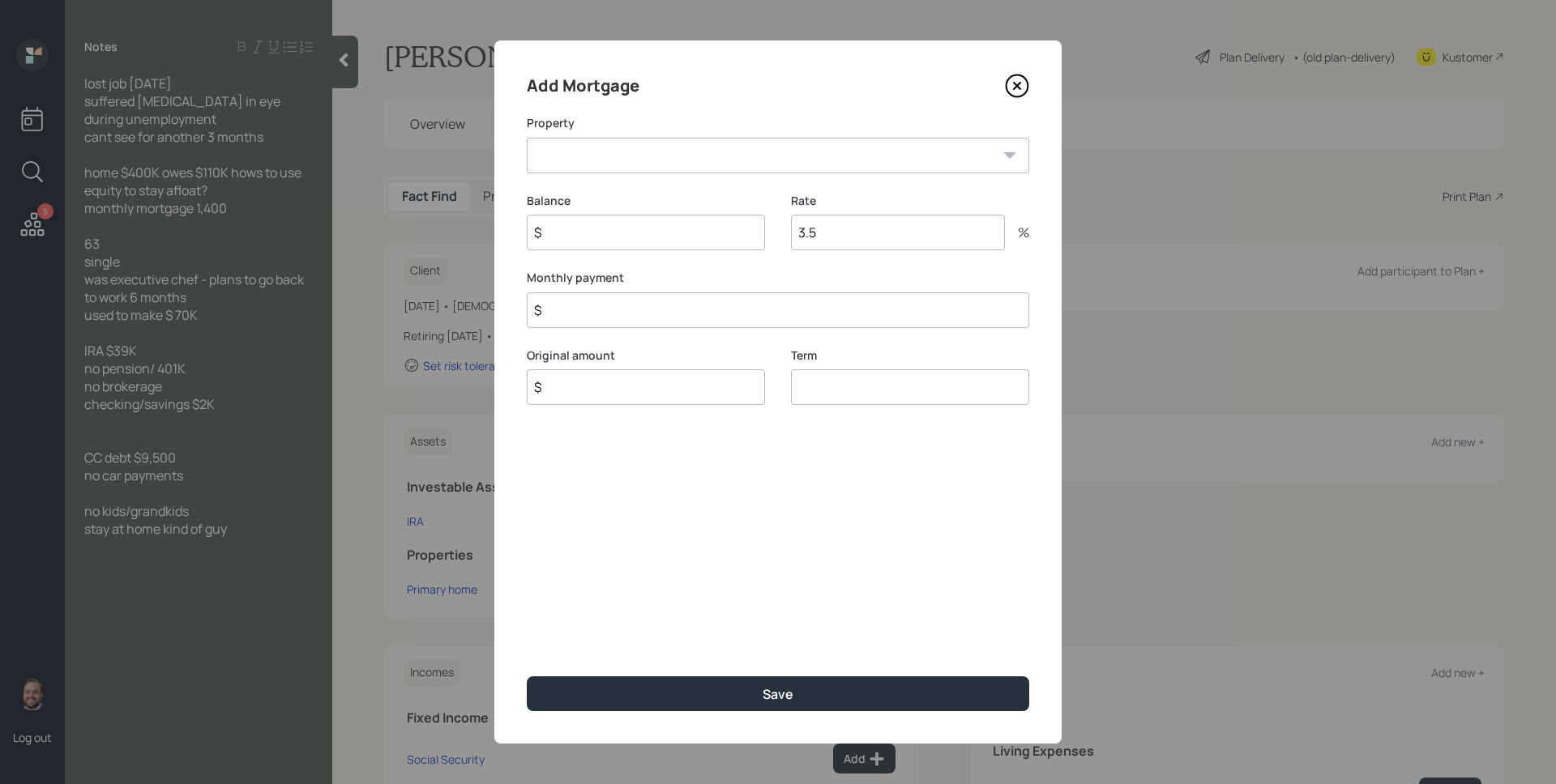
click at [735, 159] on select "WA Primary home" at bounding box center [778, 156] width 502 height 35
select select "0d96c14e-cfb1-4ce8-b18b-ac70487a3a7f"
click at [527, 138] on select "WA Primary home" at bounding box center [778, 156] width 502 height 35
click at [699, 226] on input "$" at bounding box center [646, 232] width 238 height 35
type input "$ 110,000"
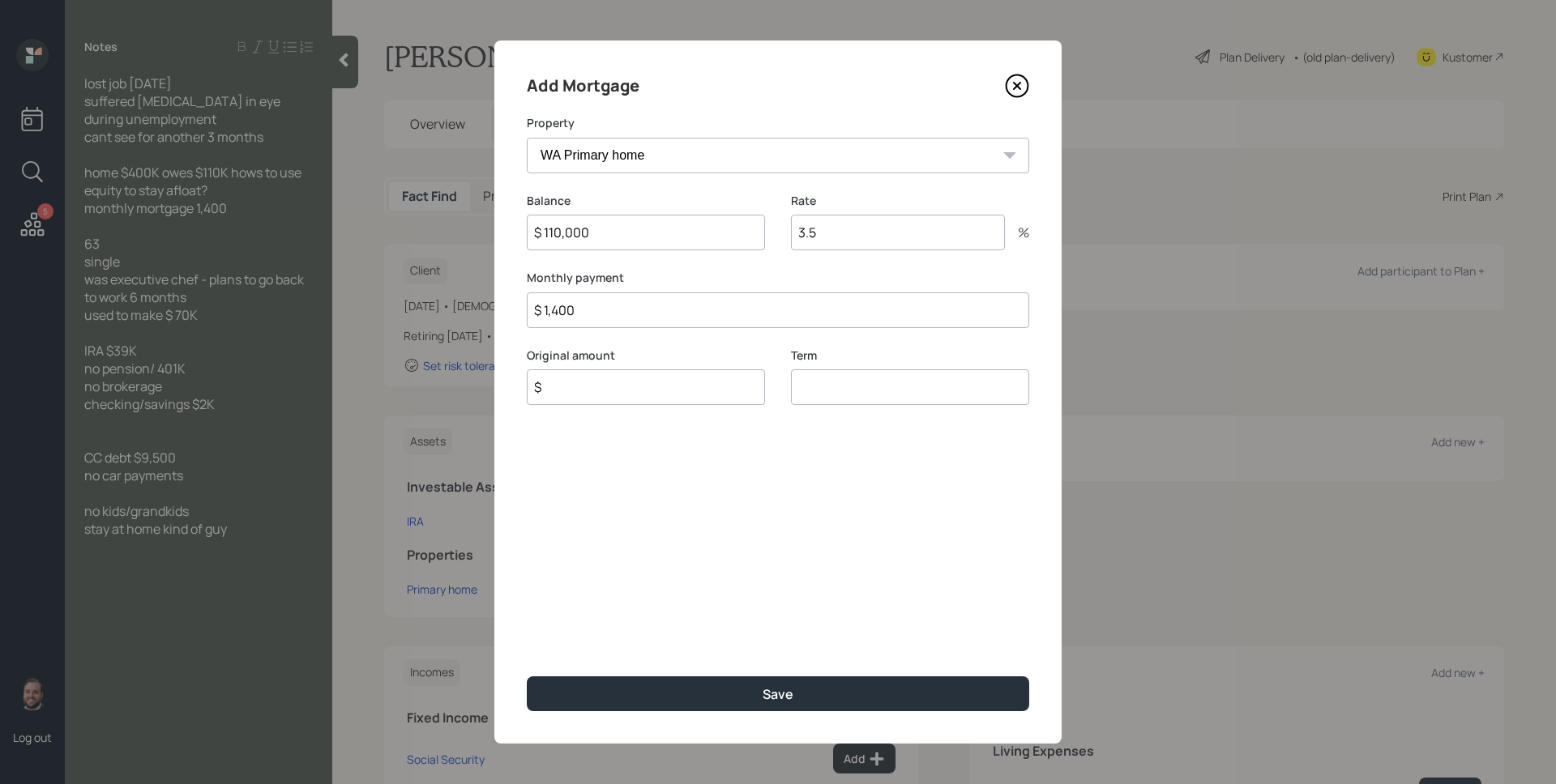
type input "$ 1,400"
type input "$ 110,000"
type input "30"
click at [527, 677] on button "Save" at bounding box center [778, 694] width 502 height 35
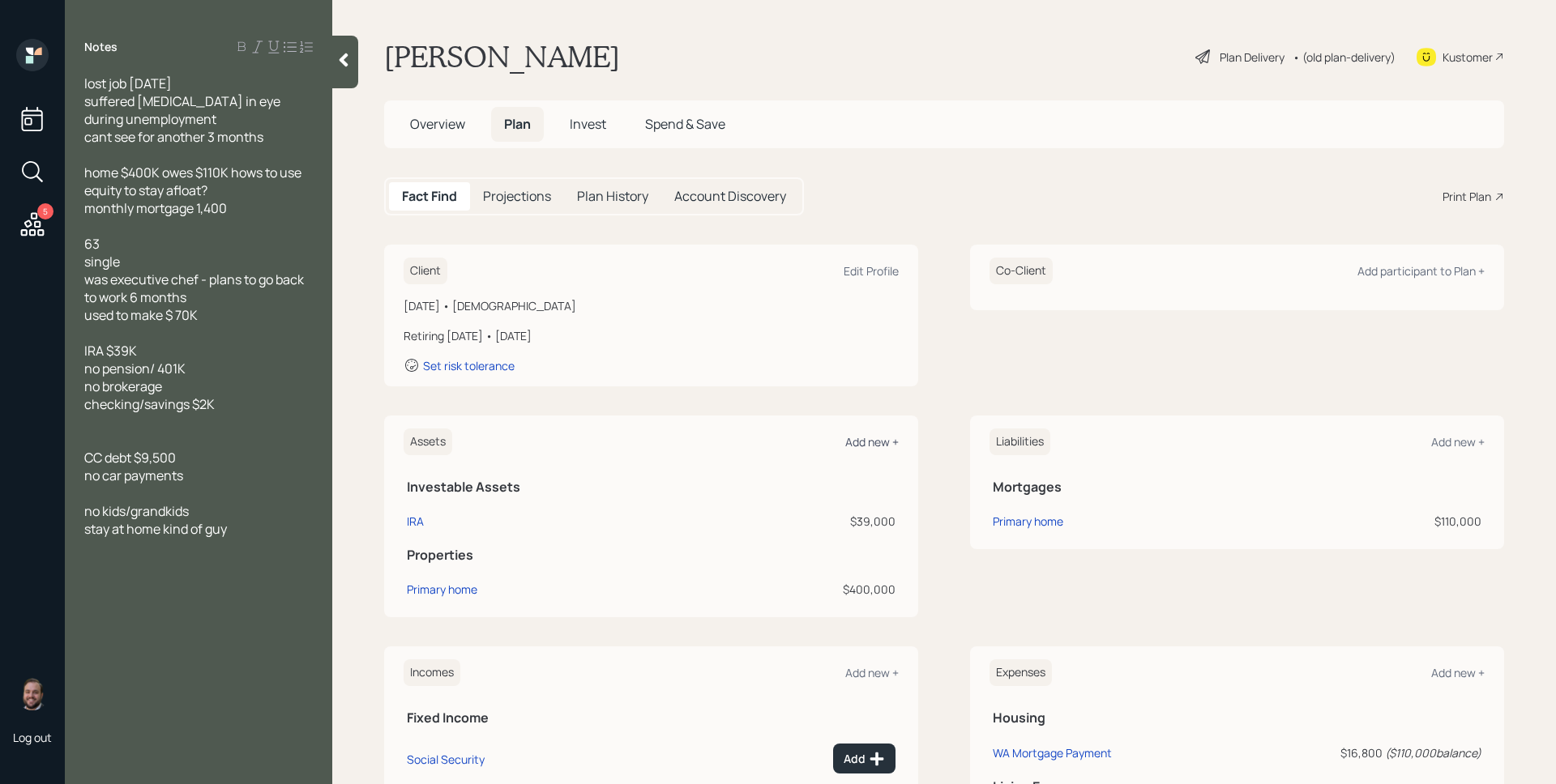
click at [885, 439] on div "Add new +" at bounding box center [872, 442] width 54 height 16
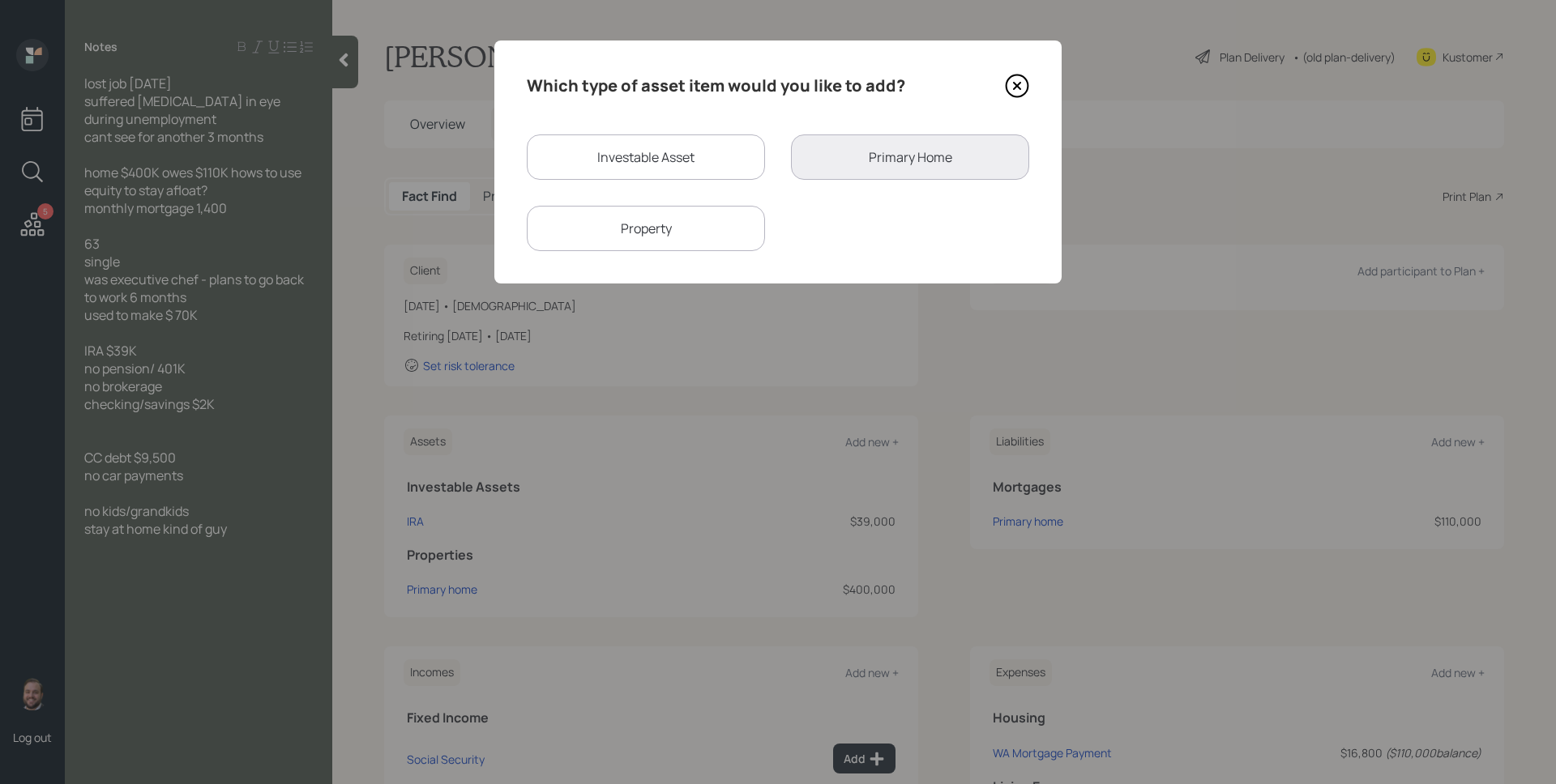
click at [597, 171] on div "Investable Asset" at bounding box center [646, 156] width 238 height 45
select select "taxable"
select select "balanced"
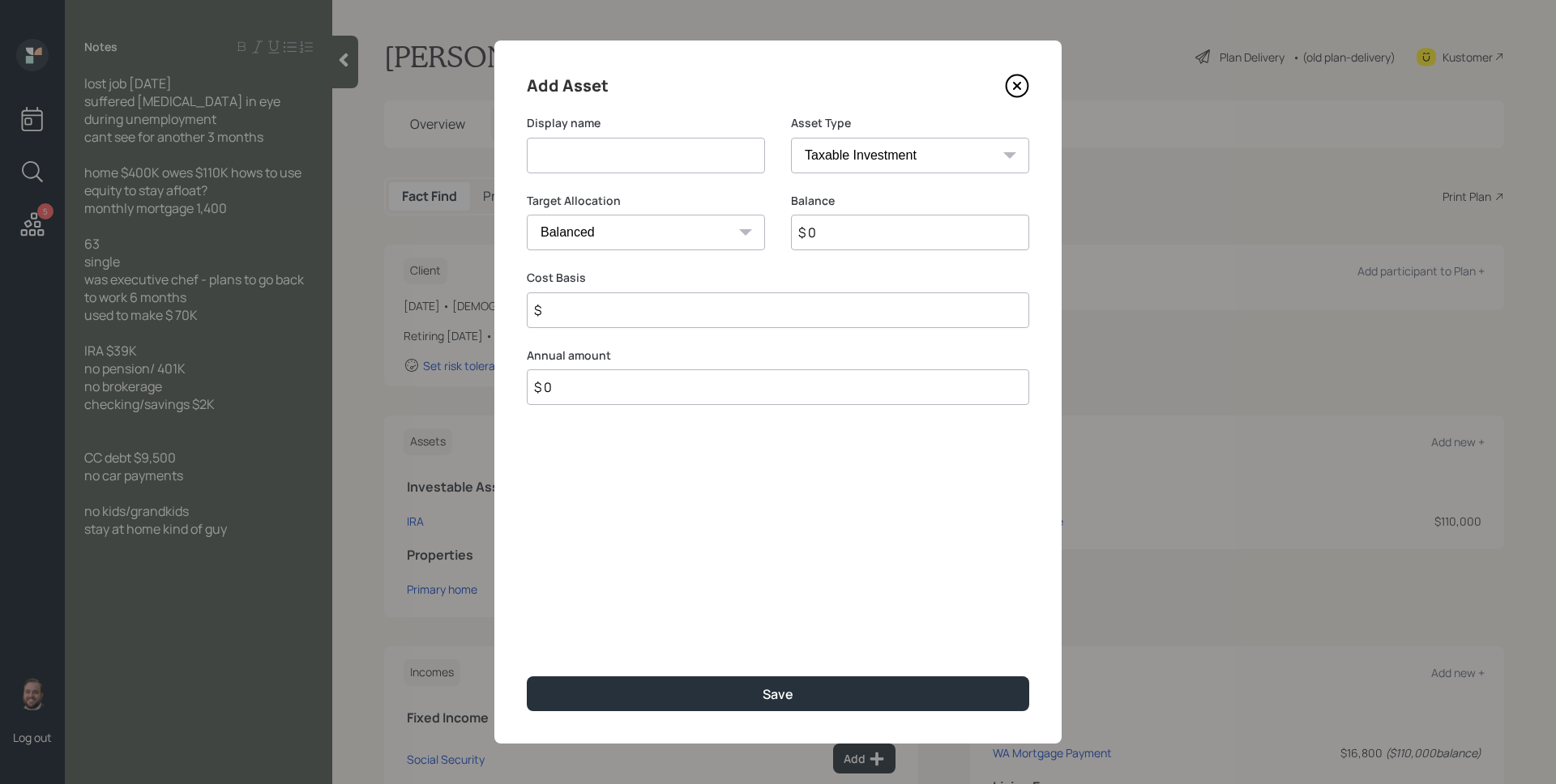
click at [596, 157] on input at bounding box center [646, 156] width 238 height 35
type input "Checking/ Savings"
click at [898, 172] on div "Asset Type SEP [PERSON_NAME] IRA 401(k) [PERSON_NAME] 401(k) 403(b) [PERSON_NAM…" at bounding box center [910, 154] width 238 height 78
click at [892, 157] on select "SEP [PERSON_NAME] IRA 401(k) [PERSON_NAME] 401(k) 403(b) [PERSON_NAME] 403(b) 4…" at bounding box center [910, 156] width 238 height 35
select select "emergency_fund"
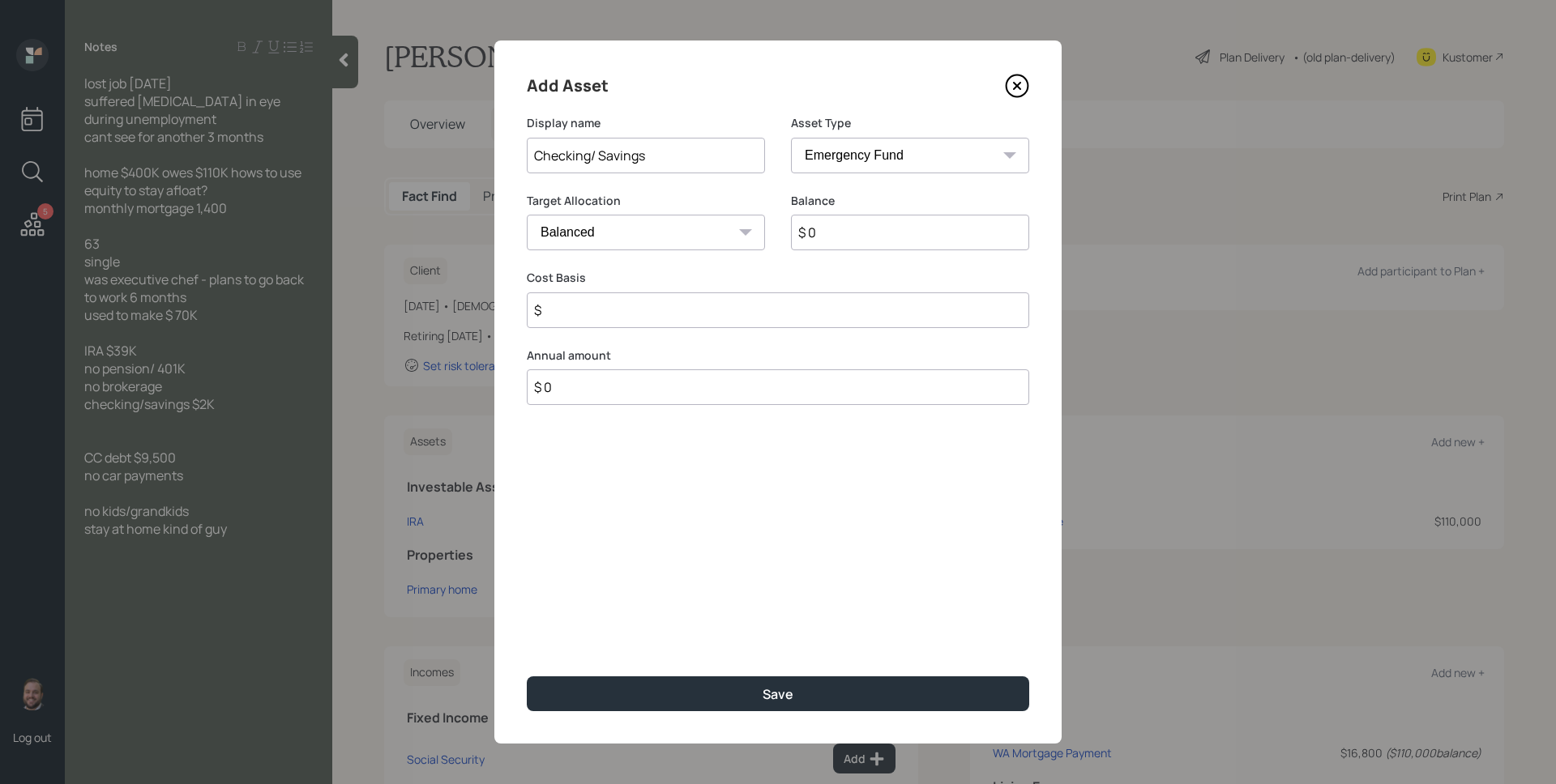
click at [791, 138] on select "SEP [PERSON_NAME] IRA 401(k) [PERSON_NAME] 401(k) 403(b) [PERSON_NAME] 403(b) 4…" at bounding box center [910, 156] width 238 height 35
click at [886, 236] on input "$ 0" at bounding box center [778, 232] width 502 height 35
type input "$ 2,000"
click at [527, 677] on button "Save" at bounding box center [778, 694] width 502 height 35
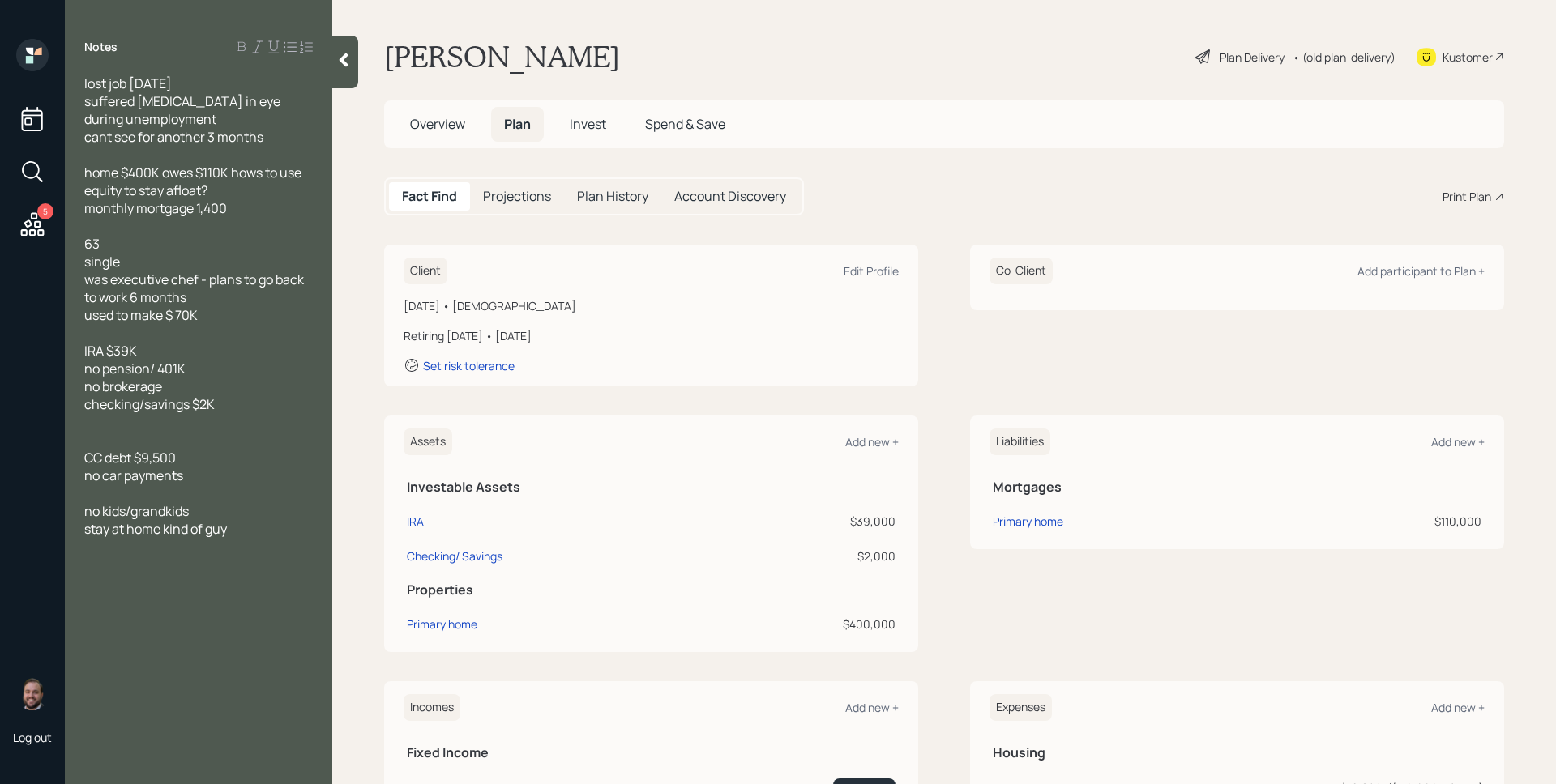
click at [1449, 453] on div "Liabilities Add new +" at bounding box center [1236, 442] width 496 height 27
click at [1451, 444] on div "Add new +" at bounding box center [1458, 442] width 54 height 16
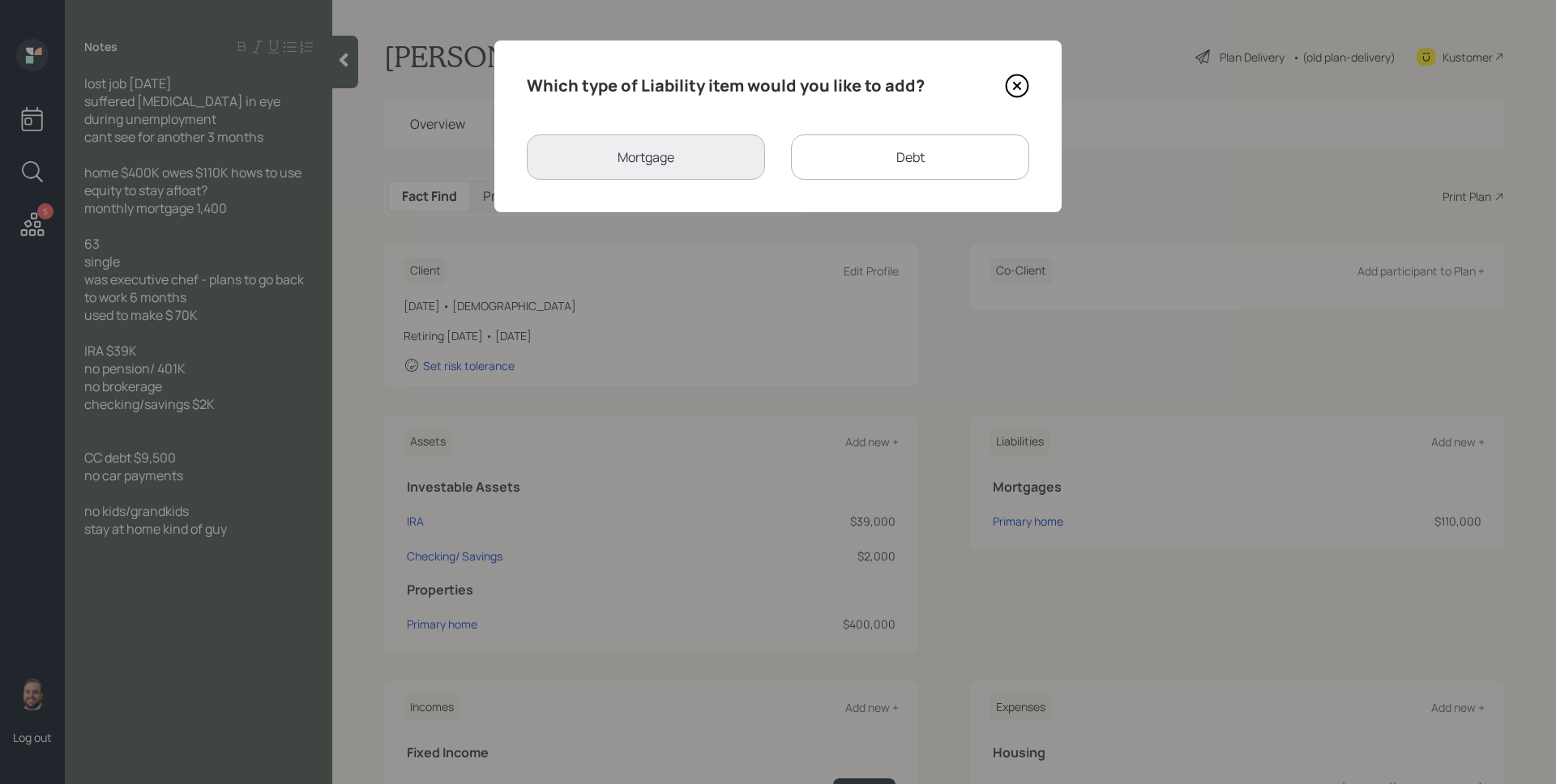
click at [877, 170] on div "Debt" at bounding box center [910, 156] width 238 height 45
select select "credit_card"
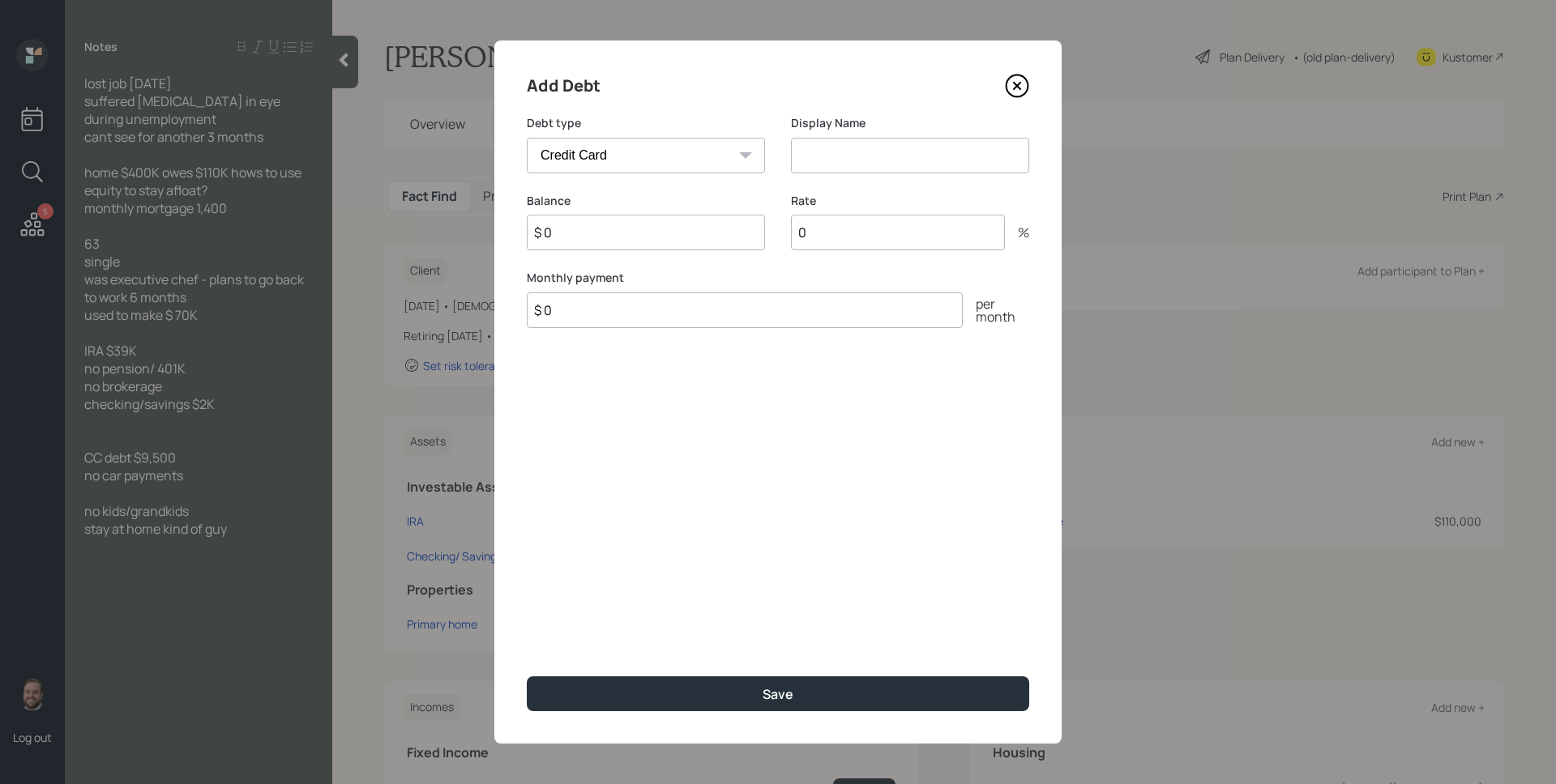
click at [863, 152] on input at bounding box center [910, 156] width 238 height 35
type input "Credit Card"
click at [615, 235] on input "$ 0" at bounding box center [646, 232] width 238 height 35
type input "$ 9,500"
click at [527, 677] on button "Save" at bounding box center [778, 694] width 502 height 35
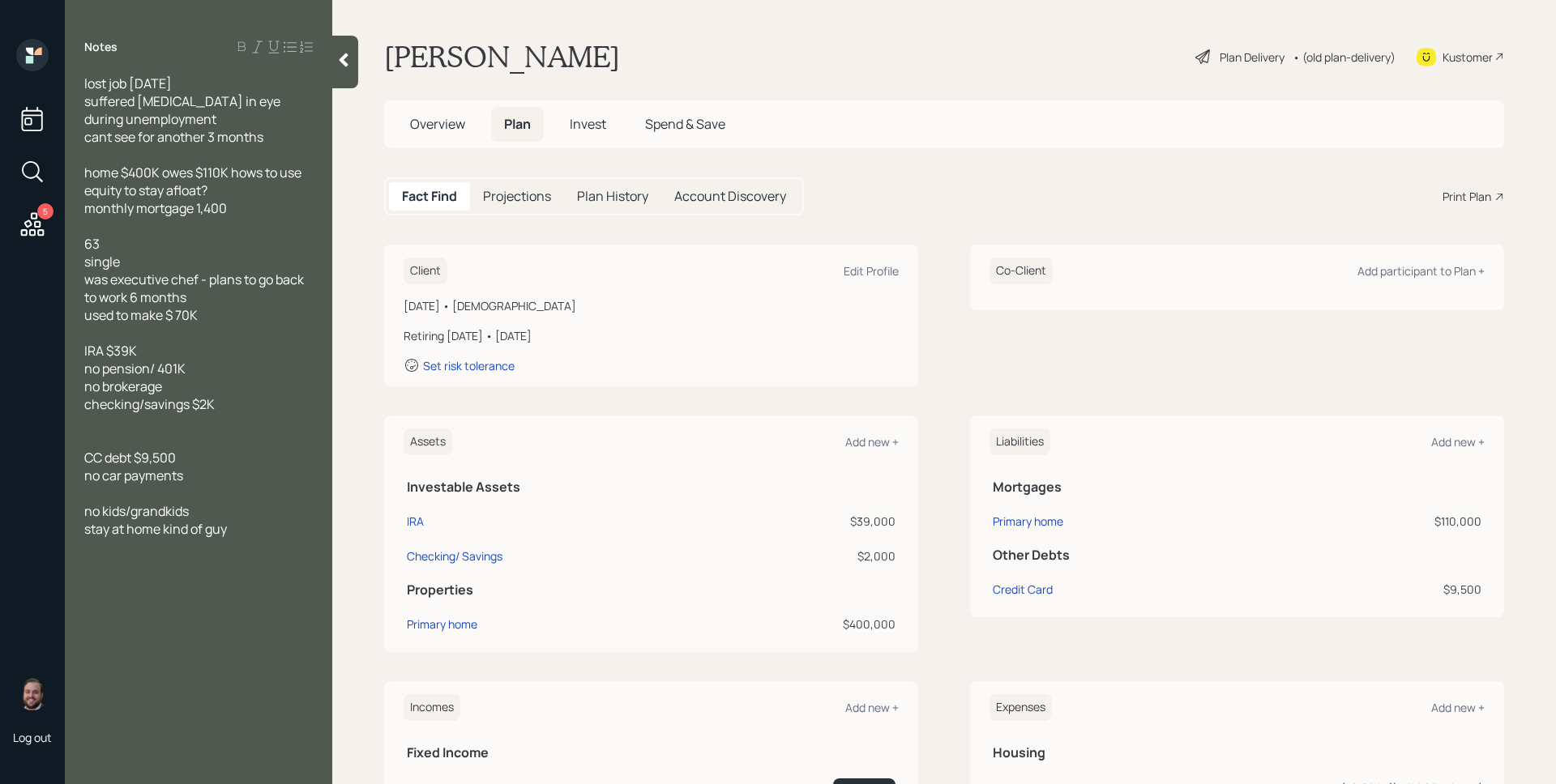
click at [29, 226] on icon at bounding box center [32, 223] width 23 height 23
